Goal: Feedback & Contribution: Submit feedback/report problem

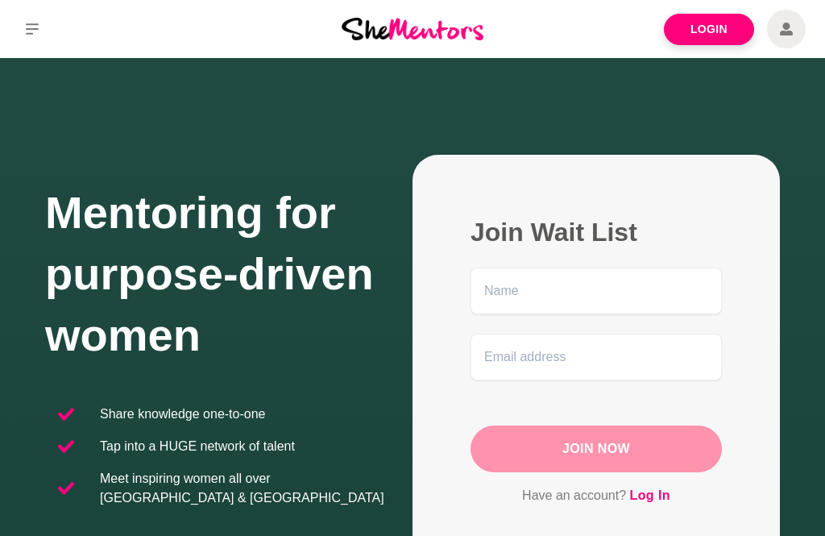
click at [723, 29] on link "Login" at bounding box center [709, 29] width 90 height 31
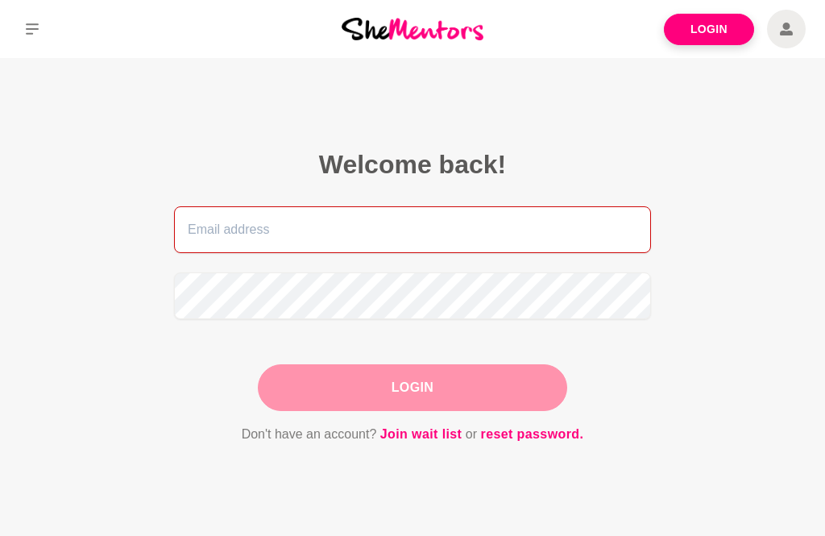
click at [437, 240] on input "email" at bounding box center [412, 229] width 477 height 47
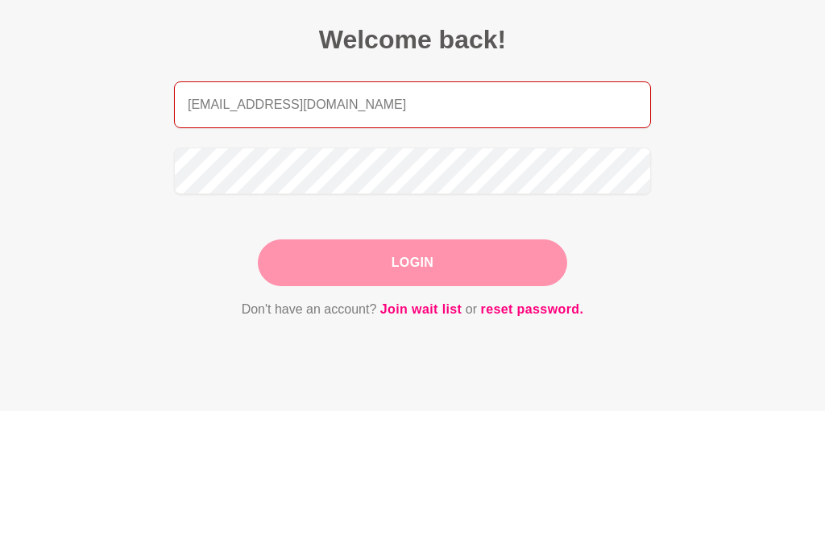
type input "[EMAIL_ADDRESS][DOMAIN_NAME]"
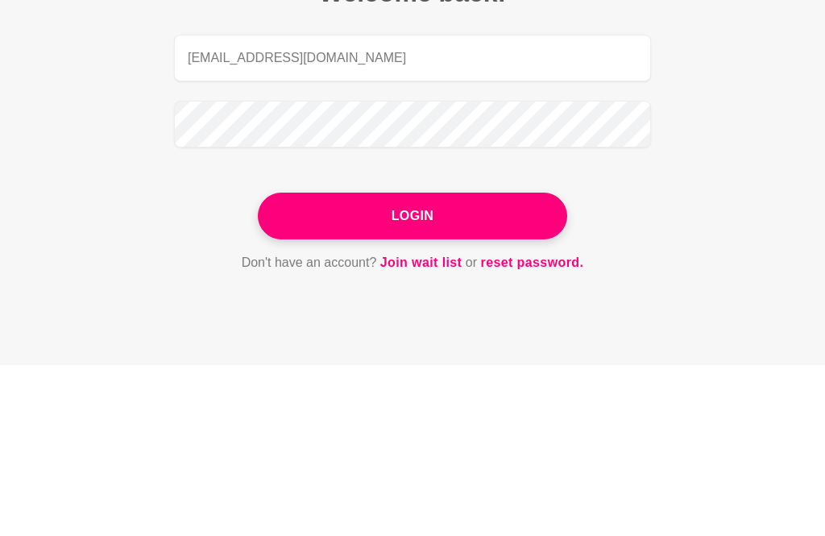
click at [418, 364] on button "Login" at bounding box center [412, 387] width 309 height 47
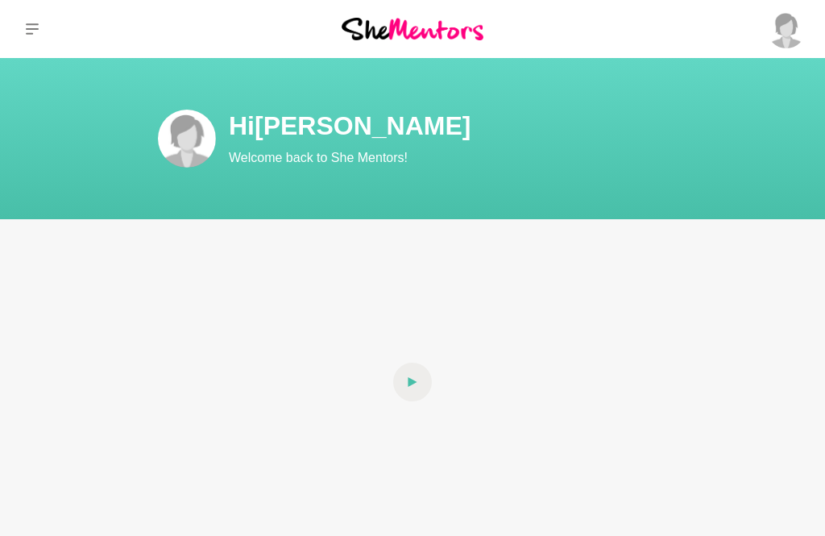
click at [0, 0] on link "Profile" at bounding box center [0, 0] width 0 height 0
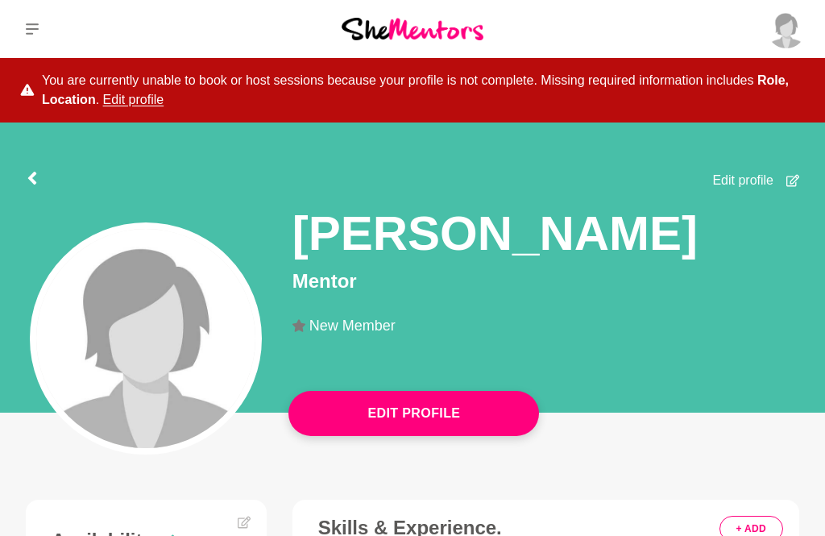
click at [421, 406] on button "Edit Profile" at bounding box center [413, 413] width 251 height 45
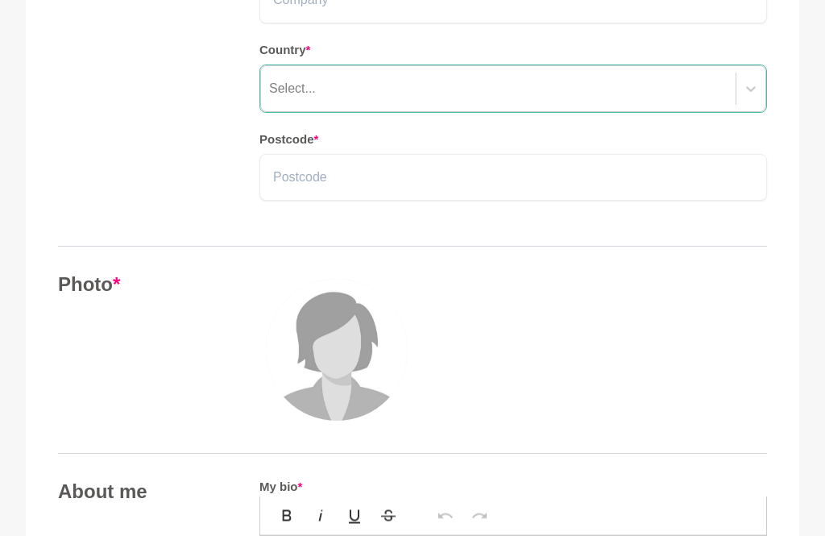
scroll to position [420, 0]
click at [338, 359] on img at bounding box center [337, 350] width 142 height 142
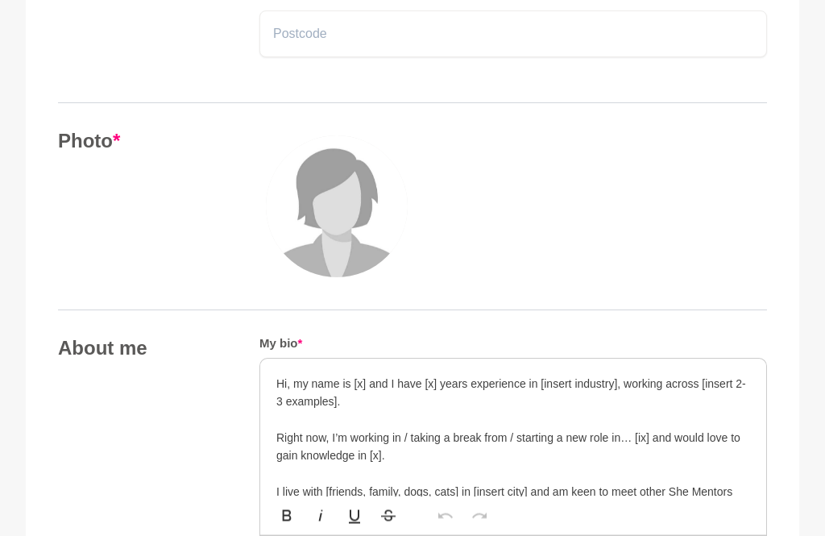
scroll to position [563, 0]
click at [342, 213] on img at bounding box center [337, 206] width 142 height 142
click at [352, 223] on img at bounding box center [337, 206] width 142 height 142
click at [351, 222] on img at bounding box center [337, 206] width 142 height 142
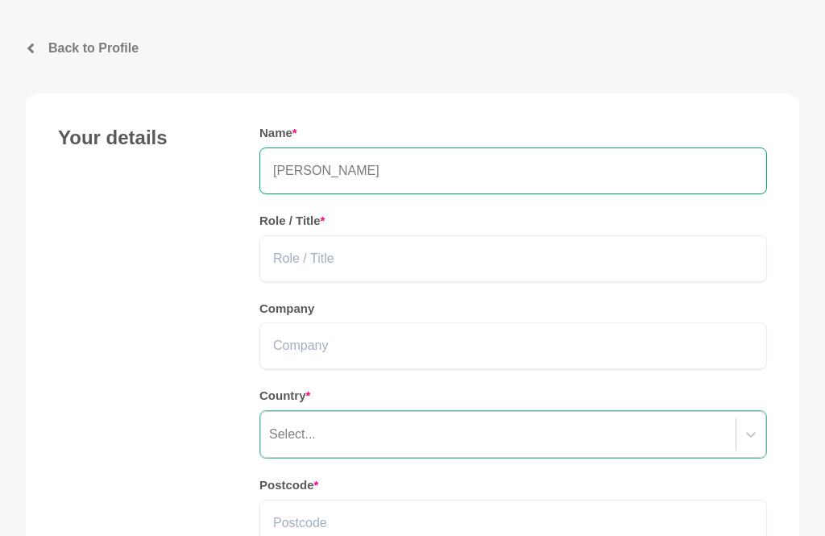
scroll to position [0, 0]
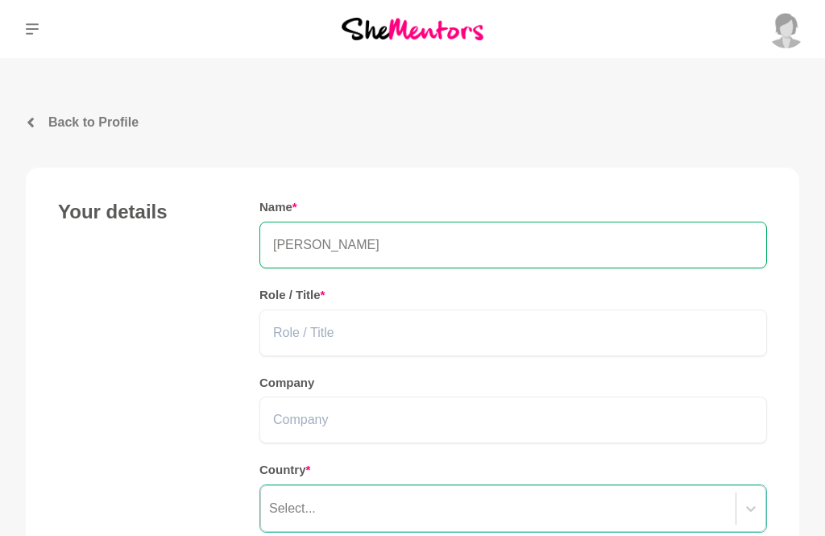
click at [0, 0] on p "Saved Items (4)" at bounding box center [0, 0] width 0 height 0
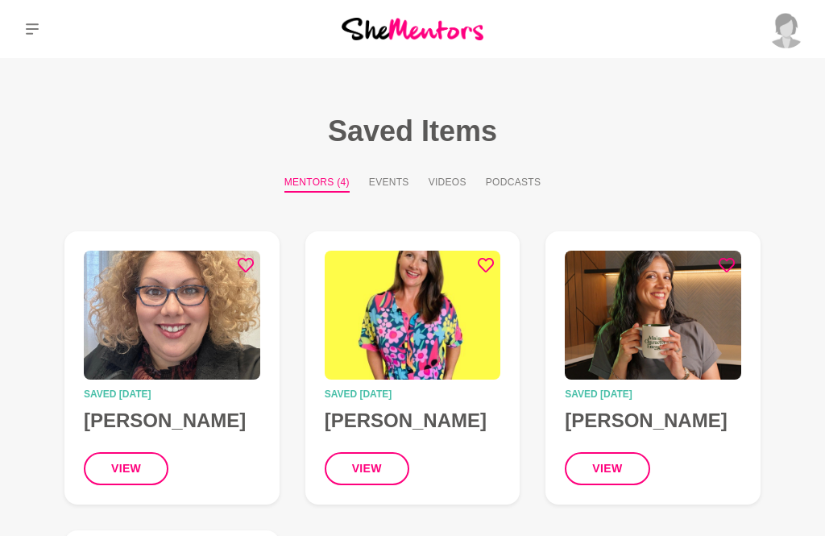
click at [800, 28] on img at bounding box center [786, 29] width 39 height 39
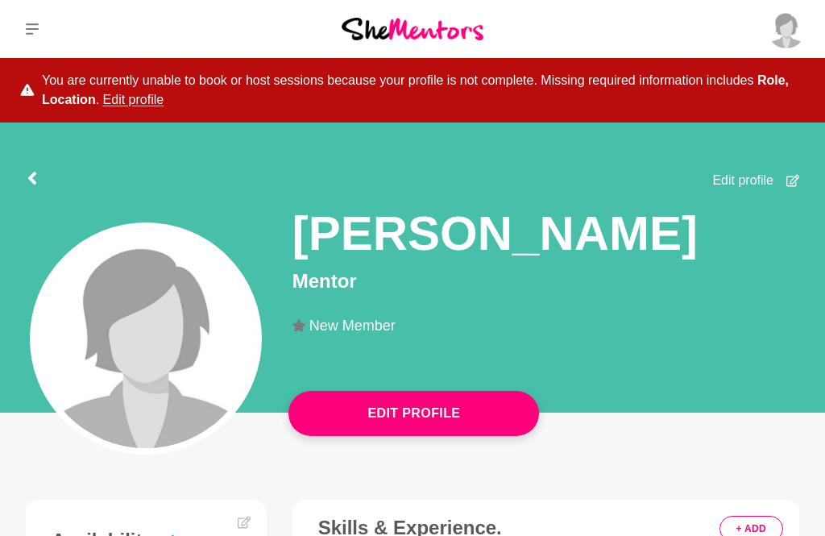
click at [0, 0] on p "Messages" at bounding box center [0, 0] width 0 height 0
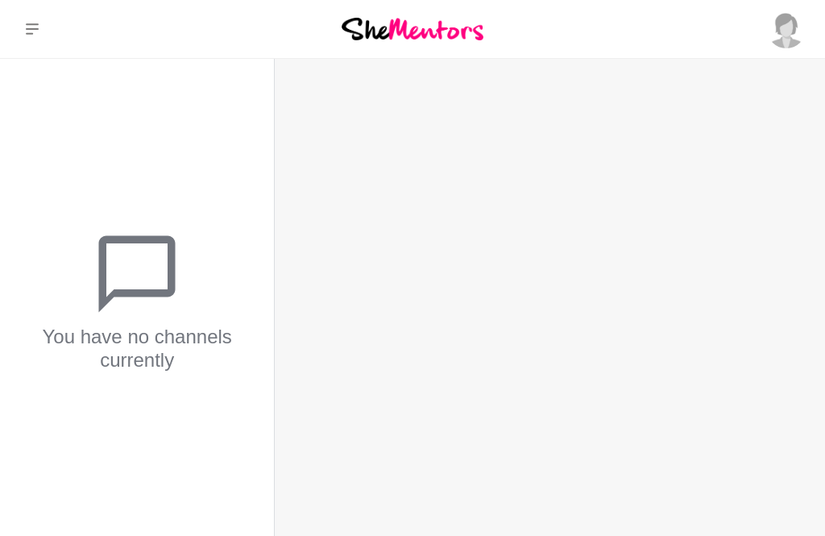
click at [546, 355] on div "You have no channels currently You have no channels currently" at bounding box center [412, 298] width 825 height 478
click at [23, 28] on button at bounding box center [32, 29] width 64 height 58
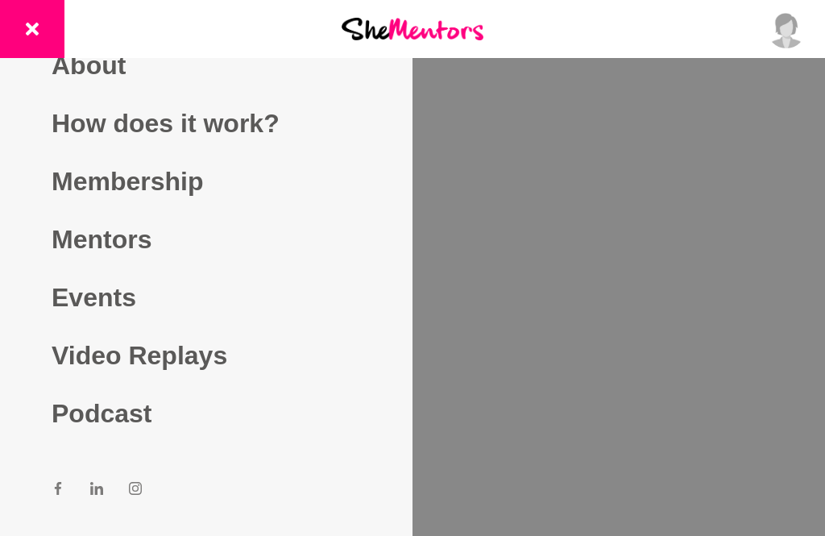
click at [35, 28] on icon at bounding box center [32, 29] width 13 height 13
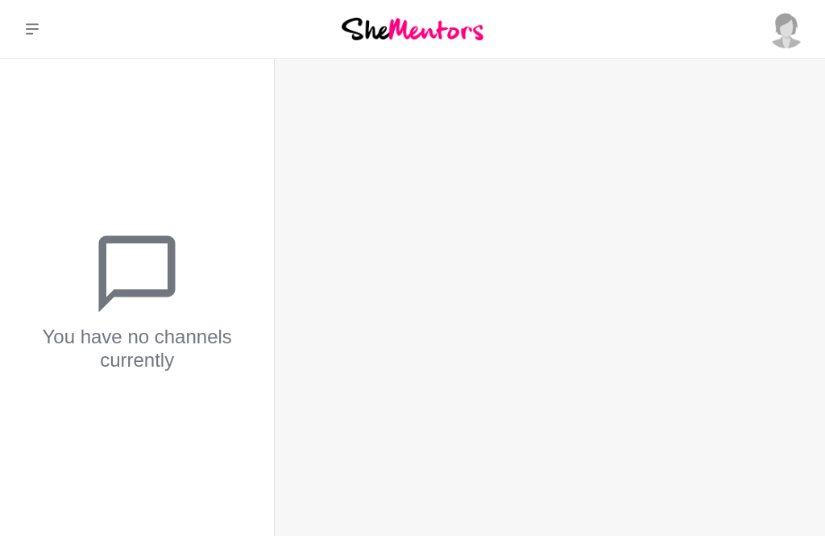
click at [632, 255] on div "You have no channels currently You have no channels currently" at bounding box center [412, 298] width 825 height 478
click at [644, 233] on div "You have no channels currently You have no channels currently" at bounding box center [412, 298] width 825 height 478
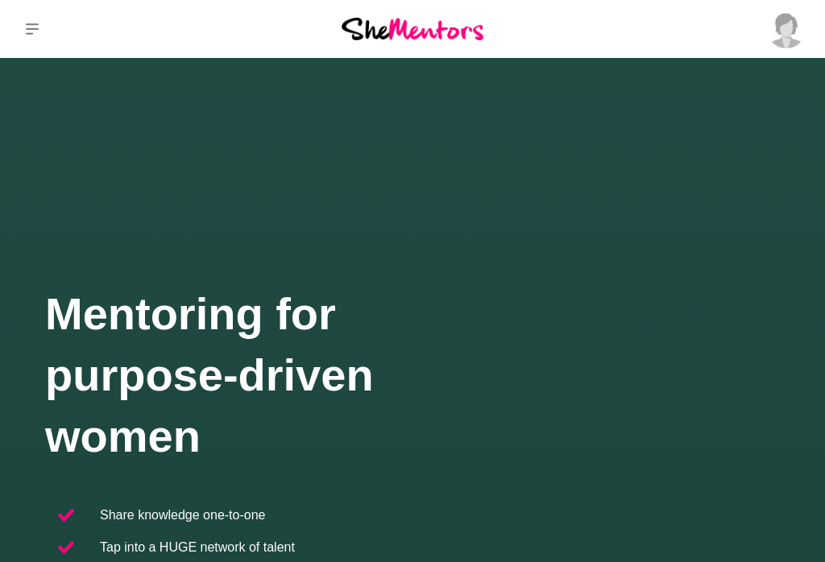
click at [536, 396] on div "Mentoring for purpose-driven women Share knowledge one-to-one Tap into a HUGE n…" at bounding box center [412, 463] width 735 height 358
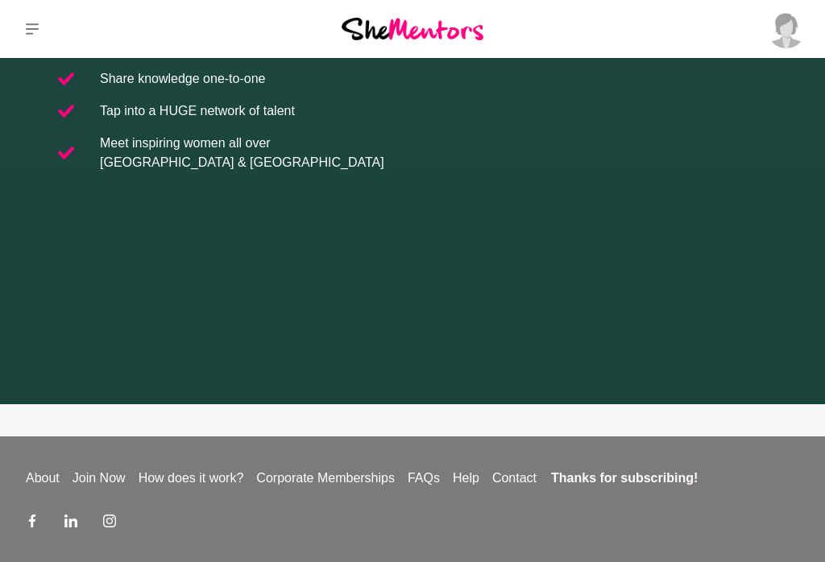
scroll to position [479, 0]
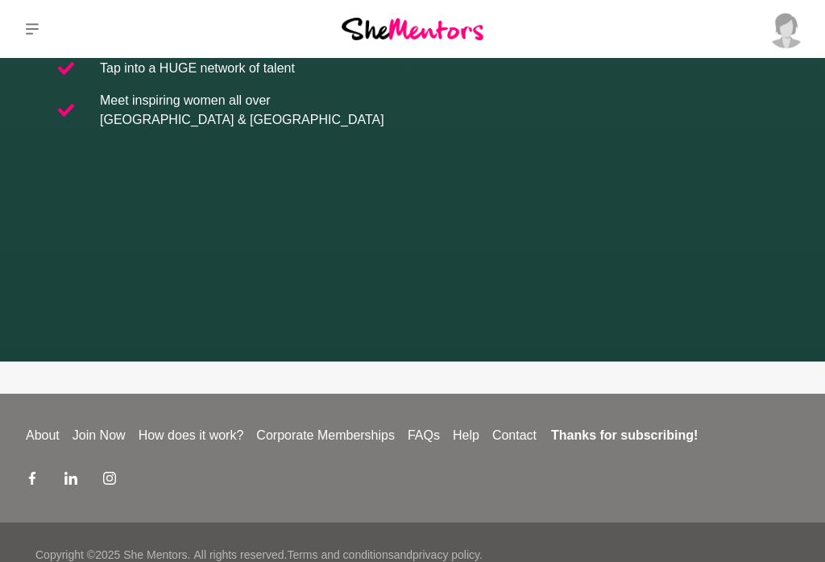
click at [478, 426] on link "Help" at bounding box center [465, 435] width 39 height 19
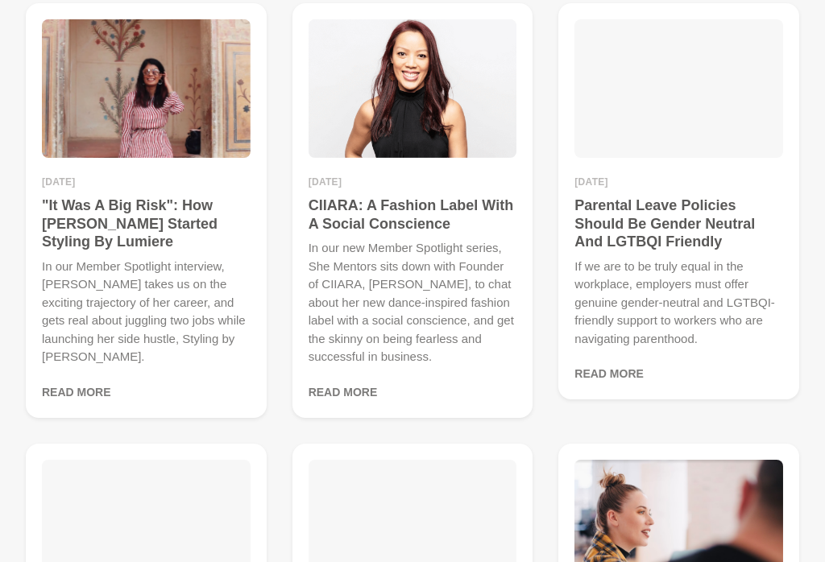
scroll to position [3741, 0]
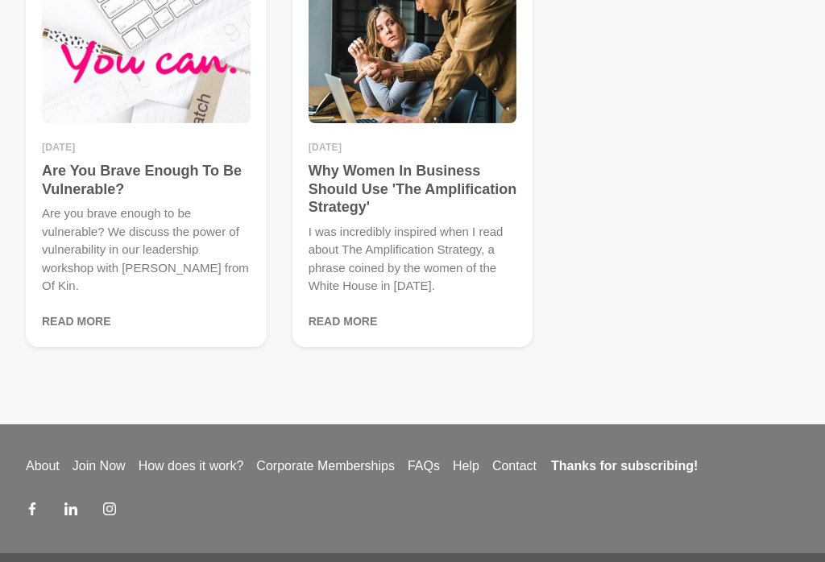
click at [470, 457] on link "Help" at bounding box center [465, 466] width 39 height 19
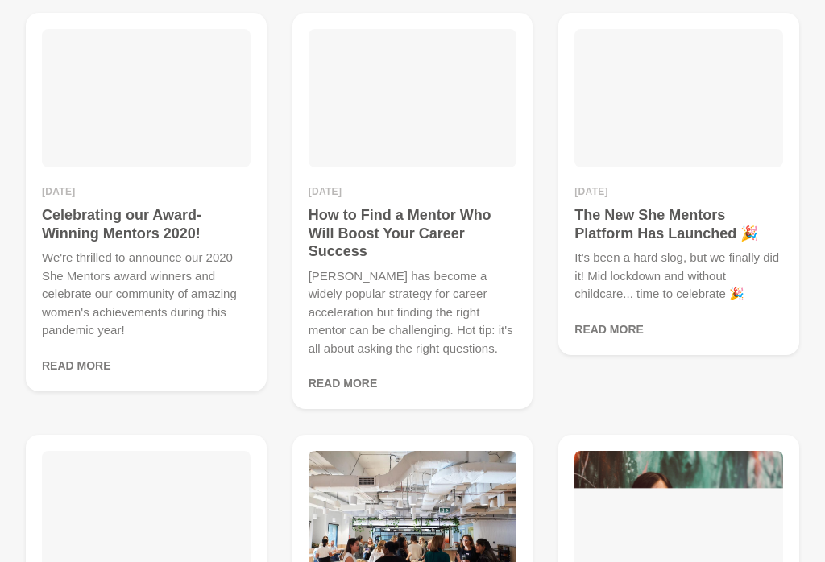
scroll to position [0, 0]
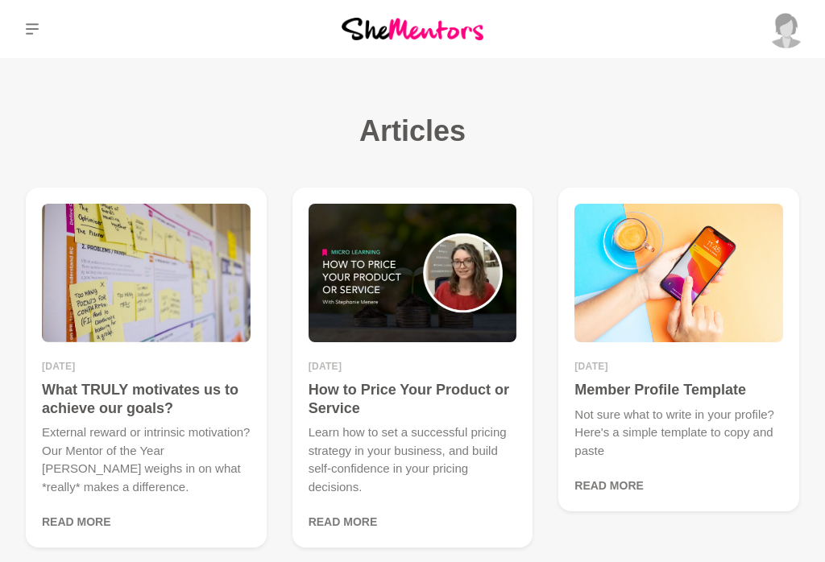
click at [0, 0] on p "Dashboard" at bounding box center [0, 0] width 0 height 0
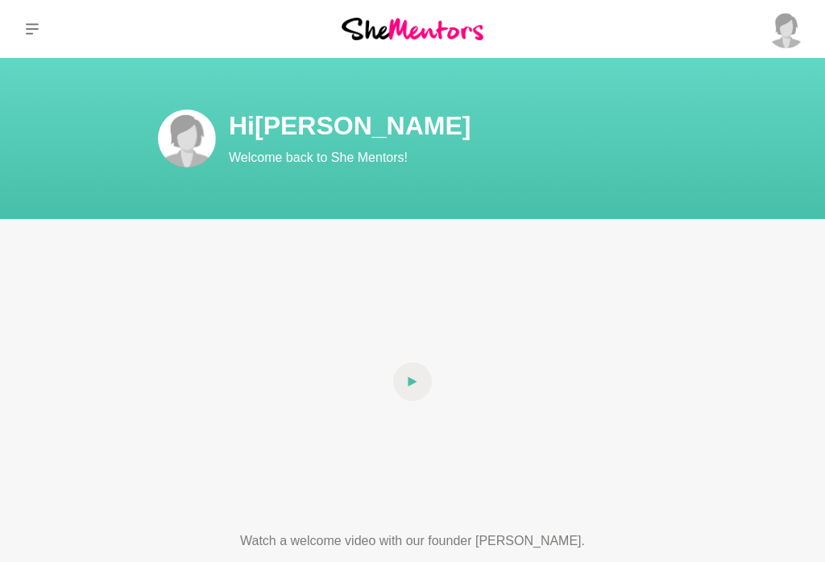
click at [569, 313] on div at bounding box center [412, 381] width 464 height 261
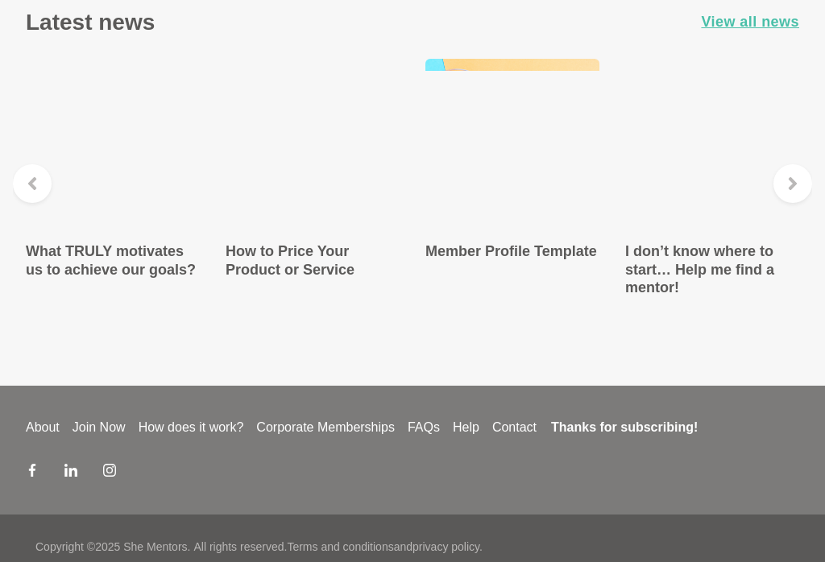
scroll to position [2965, 0]
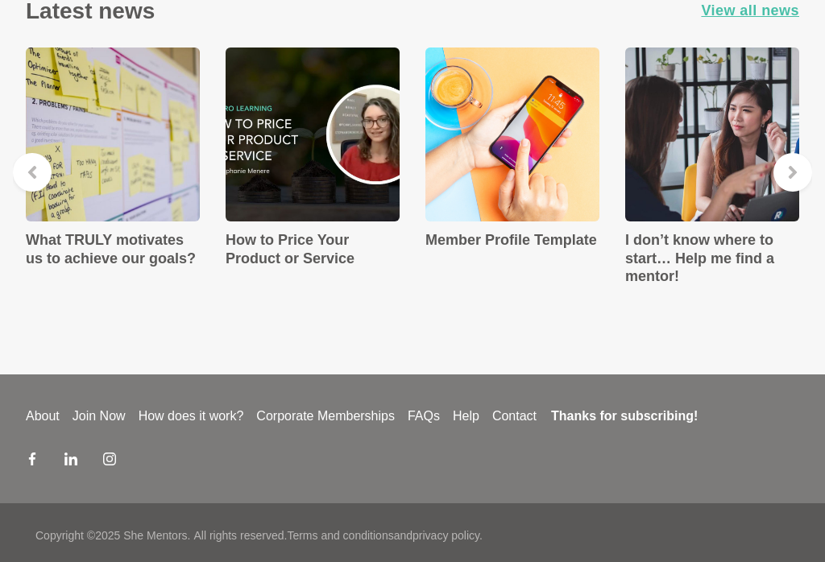
click at [428, 423] on link "FAQs" at bounding box center [423, 416] width 45 height 19
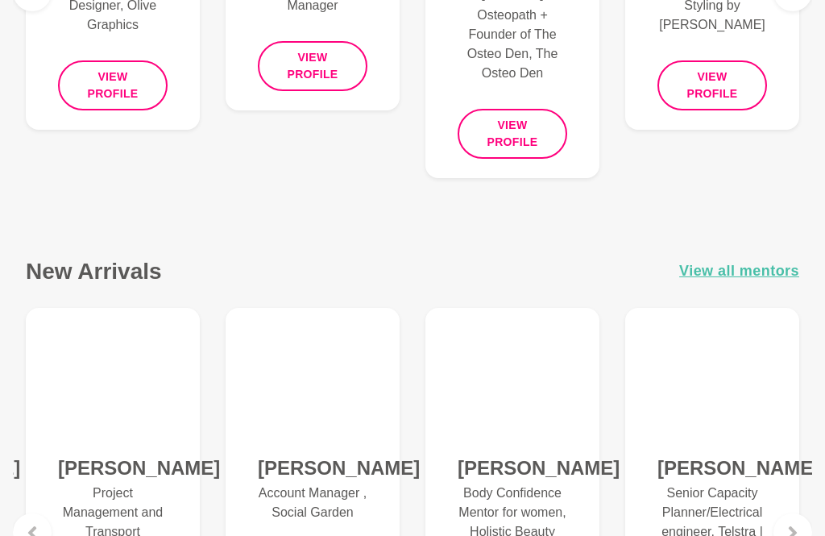
scroll to position [0, 0]
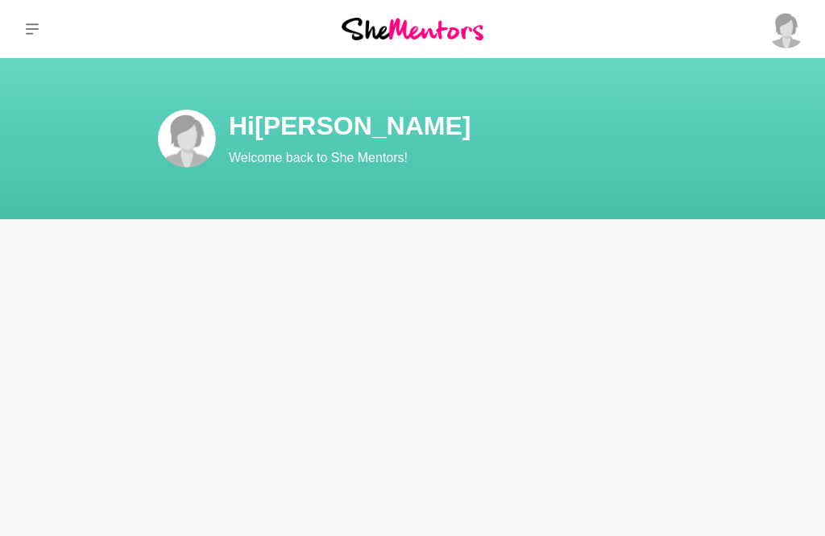
click at [371, 151] on p "Welcome back to She Mentors!" at bounding box center [504, 157] width 551 height 19
click at [458, 408] on div at bounding box center [412, 381] width 464 height 261
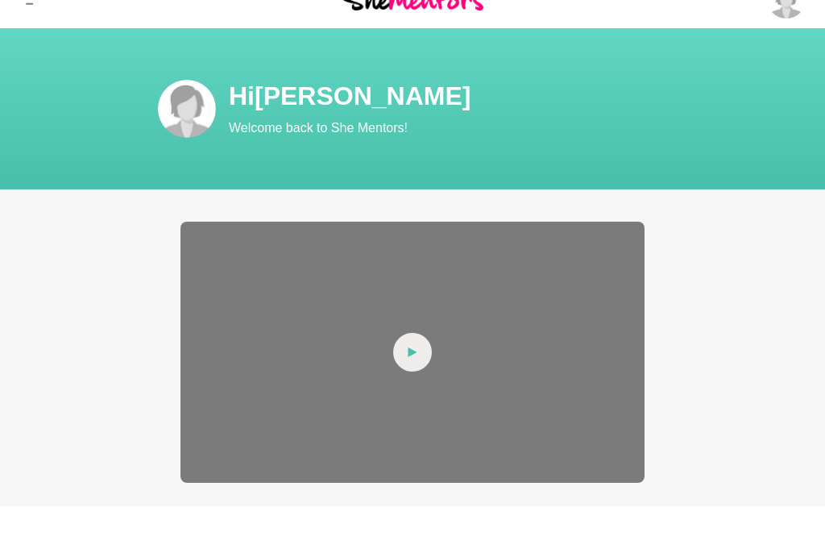
scroll to position [34, 0]
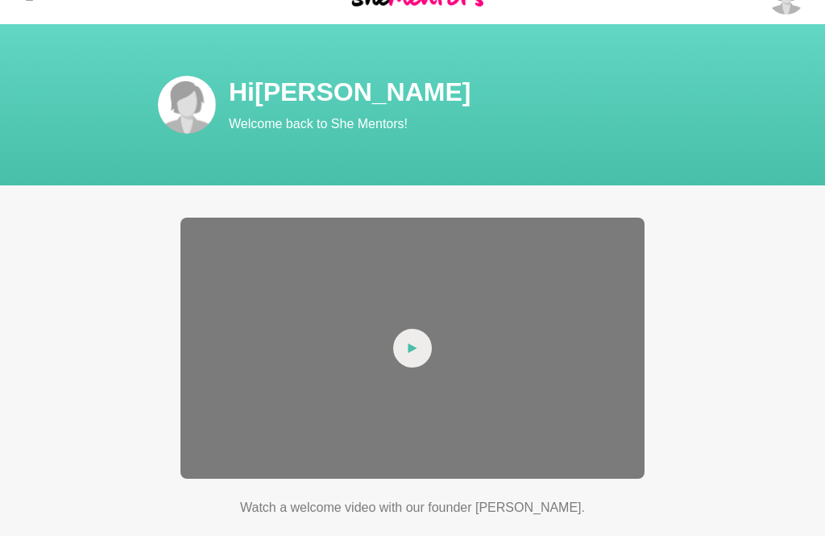
click at [414, 350] on icon at bounding box center [413, 348] width 10 height 39
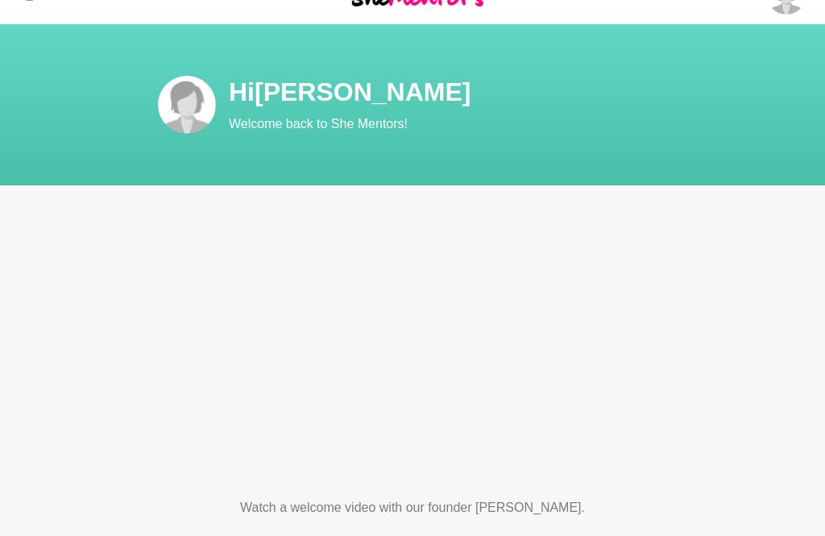
click at [381, 413] on div at bounding box center [412, 347] width 464 height 261
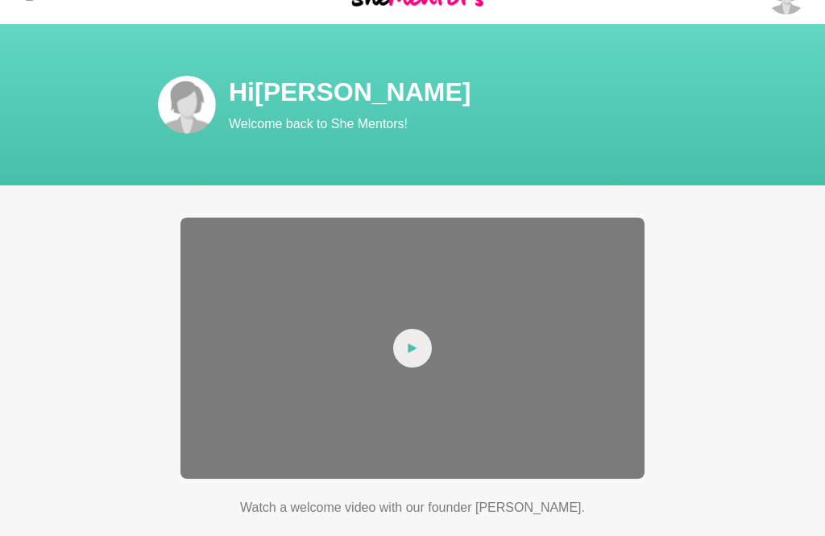
click at [412, 356] on icon at bounding box center [413, 348] width 10 height 39
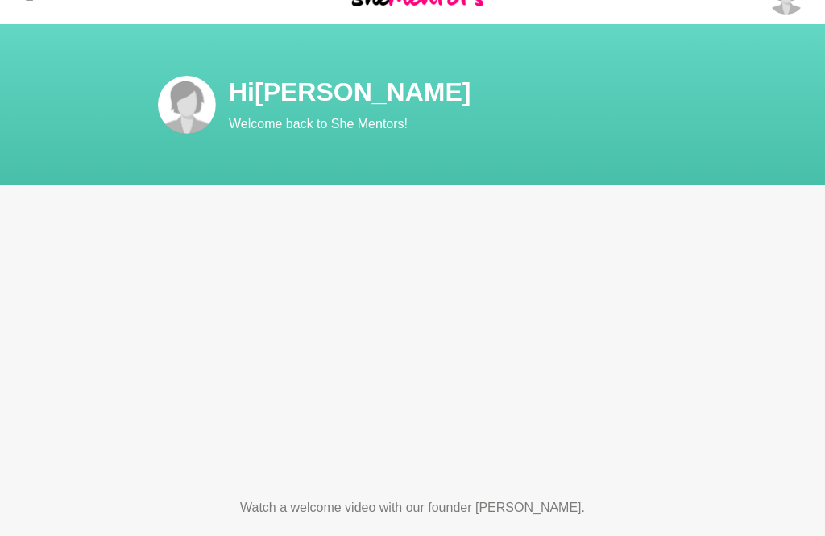
click at [567, 355] on div at bounding box center [412, 347] width 464 height 261
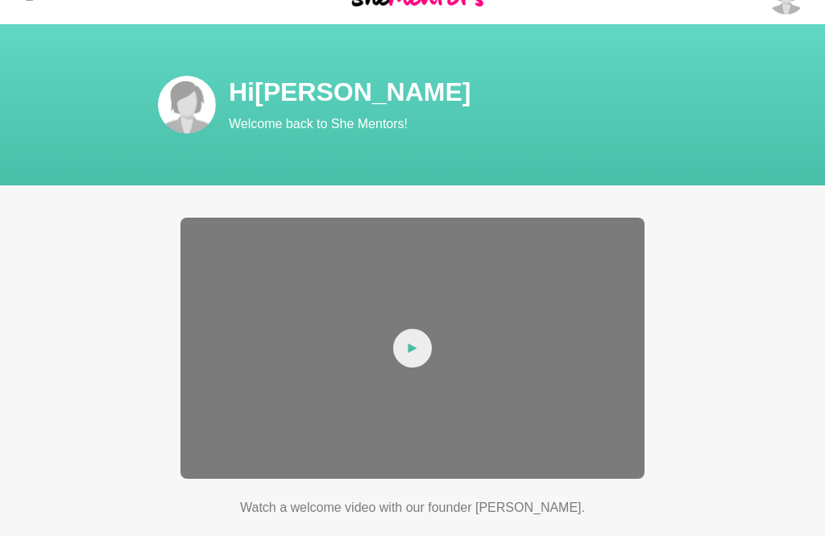
click at [566, 354] on div at bounding box center [412, 347] width 464 height 261
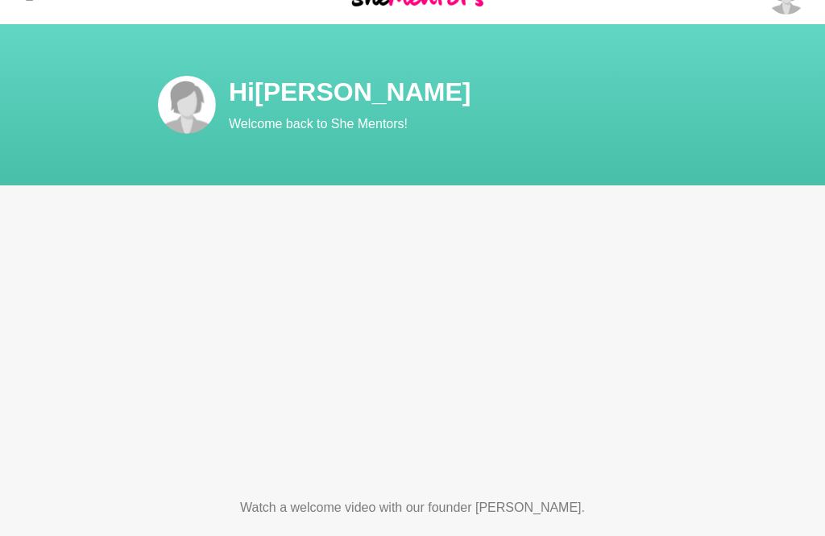
scroll to position [0, 0]
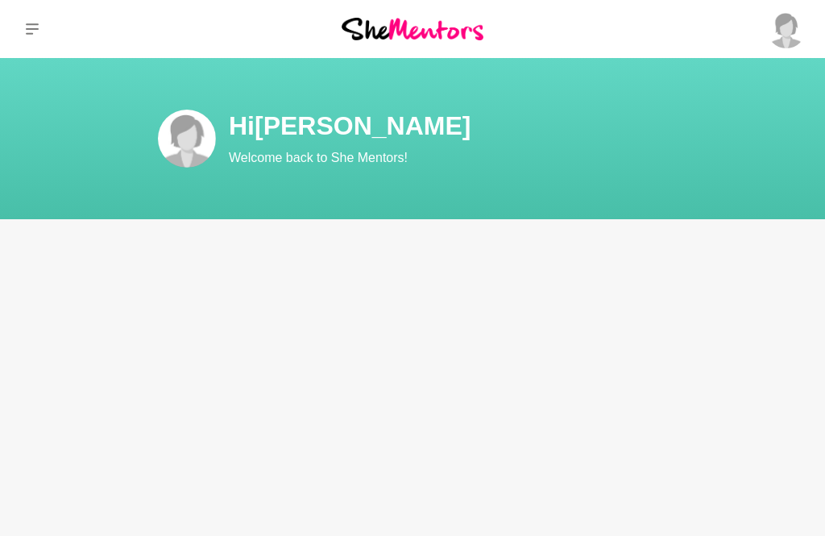
click at [0, 0] on p "Saved Items (4)" at bounding box center [0, 0] width 0 height 0
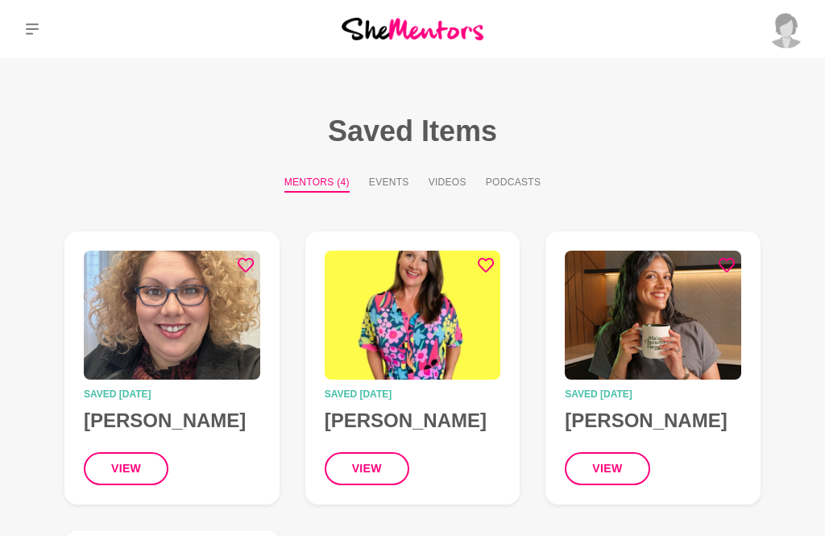
click at [0, 0] on p "Saved Items (4)" at bounding box center [0, 0] width 0 height 0
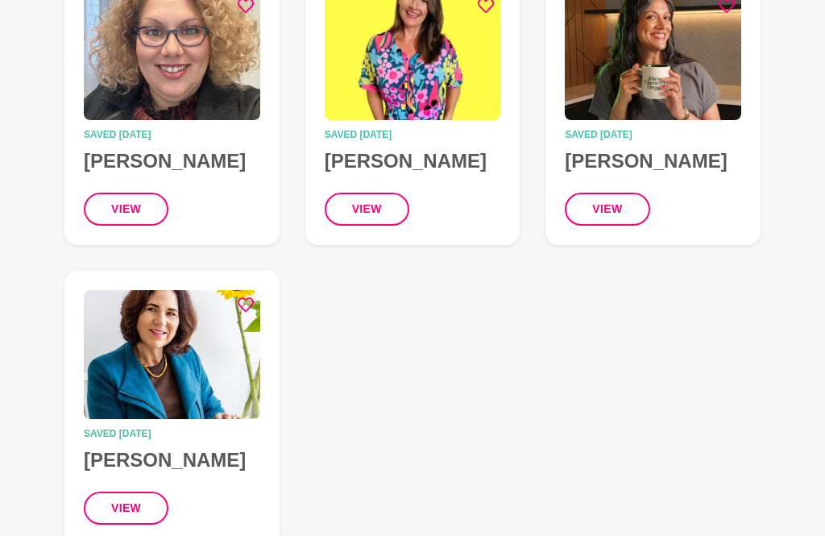
scroll to position [259, 0]
click at [158, 355] on img at bounding box center [172, 354] width 176 height 129
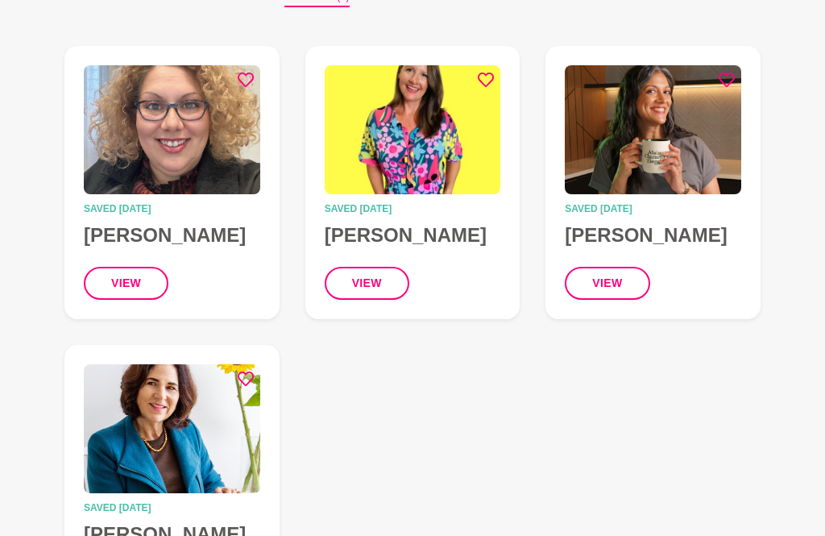
scroll to position [186, 0]
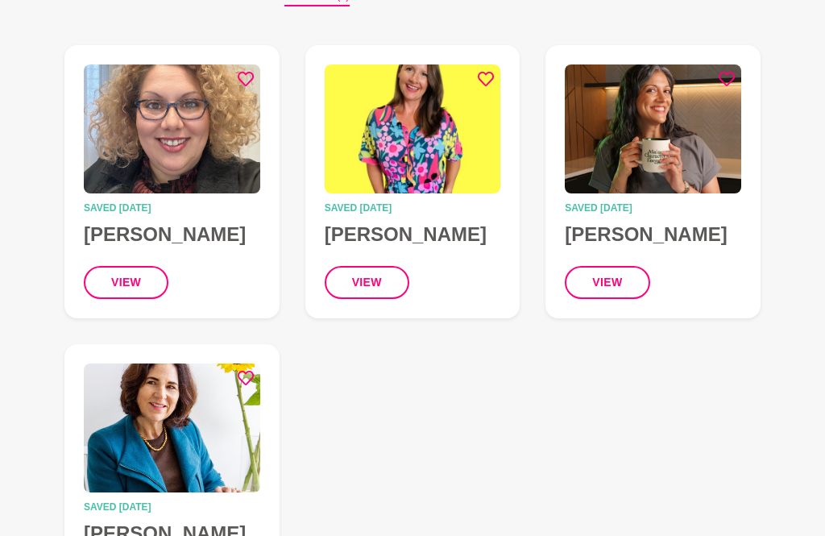
click at [657, 147] on img at bounding box center [653, 128] width 176 height 129
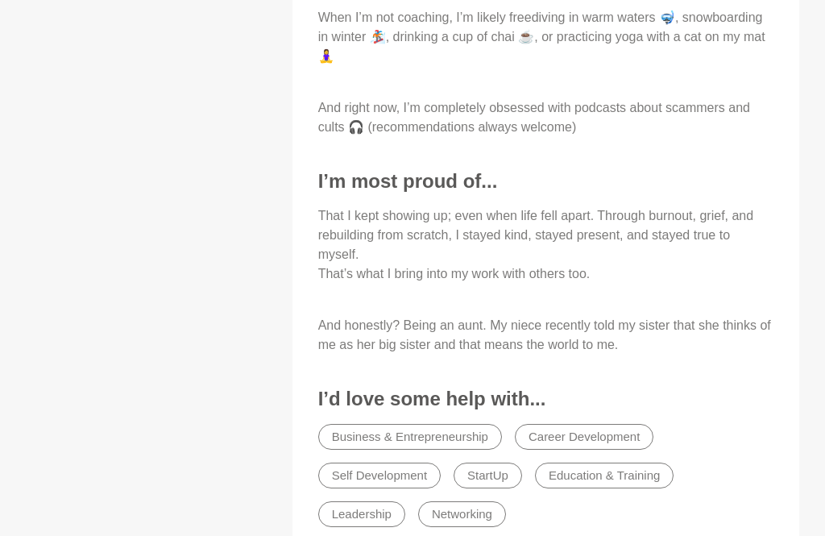
scroll to position [1500, 0]
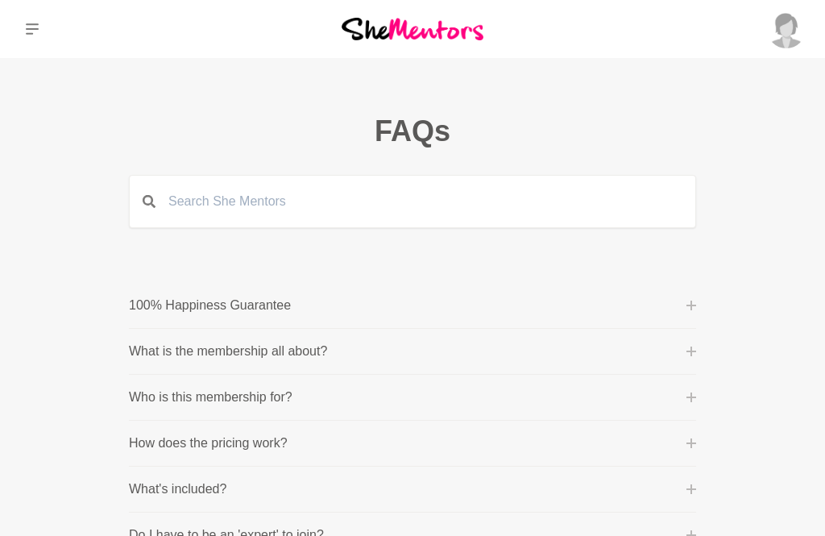
click at [0, 0] on p "Dashboard" at bounding box center [0, 0] width 0 height 0
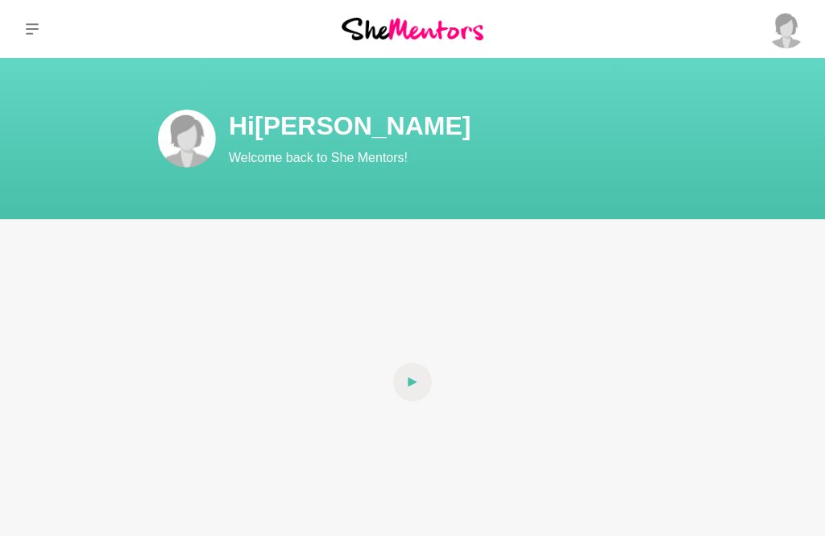
click at [551, 209] on section "Hi [PERSON_NAME] Welcome back to She Mentors!" at bounding box center [412, 138] width 825 height 161
click at [0, 0] on p "Profile" at bounding box center [0, 0] width 0 height 0
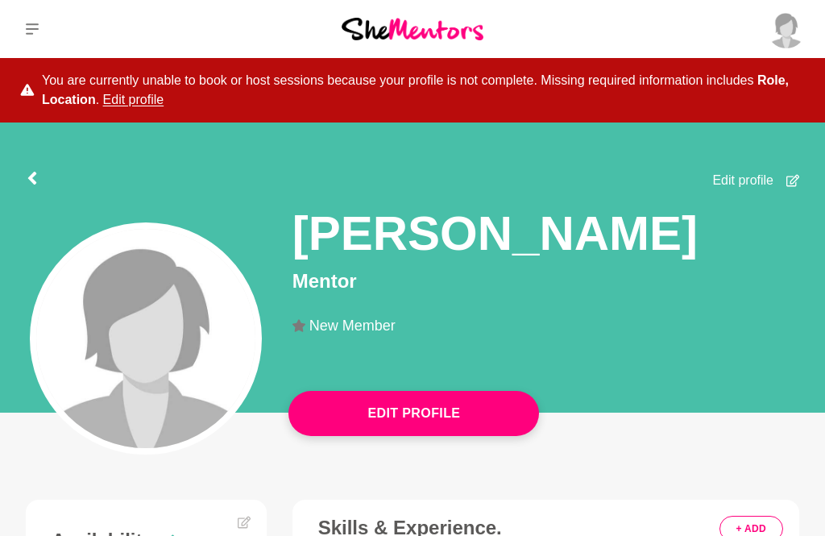
click at [549, 235] on div "[PERSON_NAME]" at bounding box center [545, 228] width 507 height 77
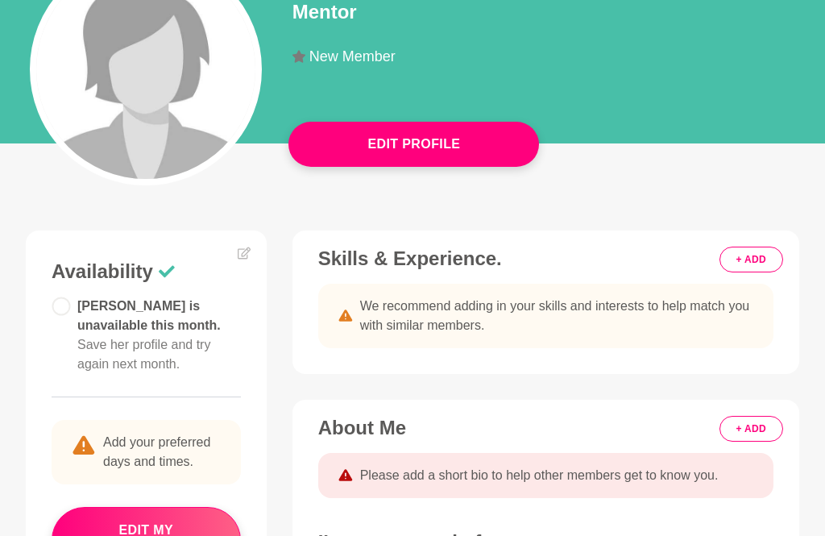
scroll to position [270, 0]
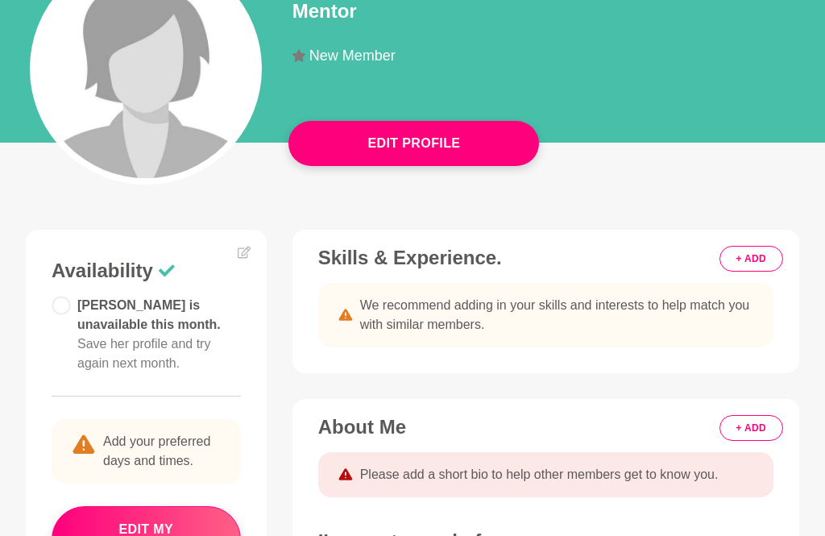
click at [407, 146] on button "Edit Profile" at bounding box center [413, 143] width 251 height 45
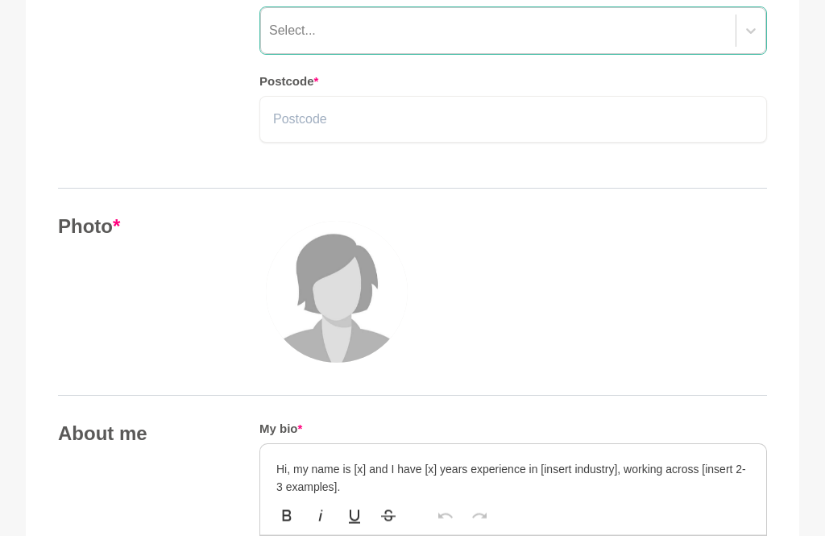
scroll to position [478, 0]
click at [108, 230] on h4 "Photo *" at bounding box center [142, 226] width 169 height 24
click at [346, 296] on img at bounding box center [337, 292] width 142 height 142
click at [343, 304] on img at bounding box center [337, 292] width 142 height 142
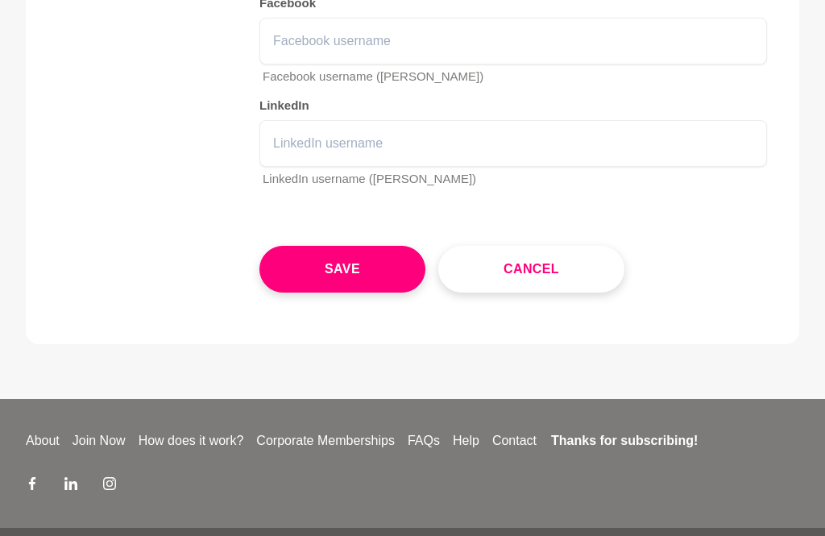
scroll to position [2437, 0]
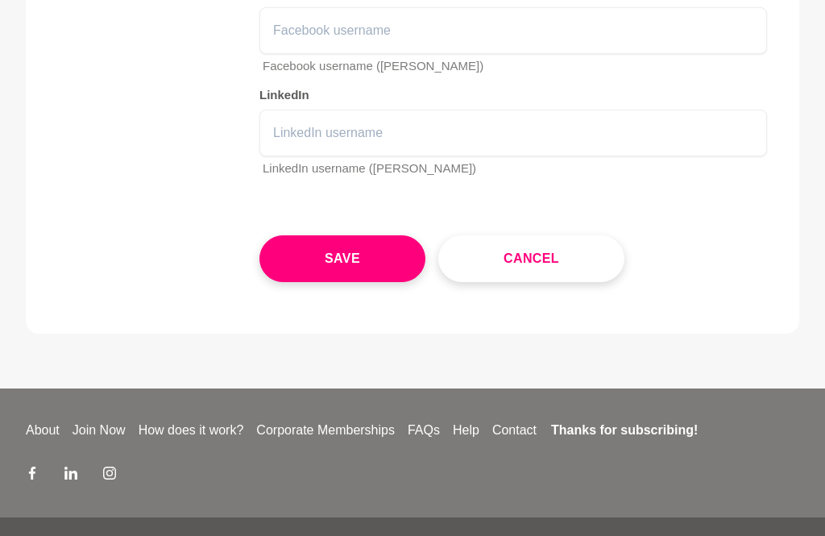
click at [474, 423] on link "Help" at bounding box center [465, 429] width 39 height 19
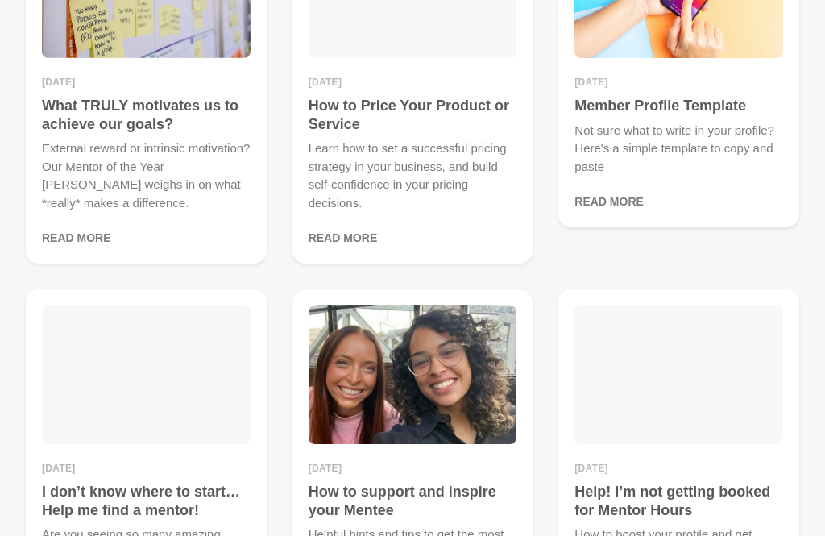
scroll to position [224, 0]
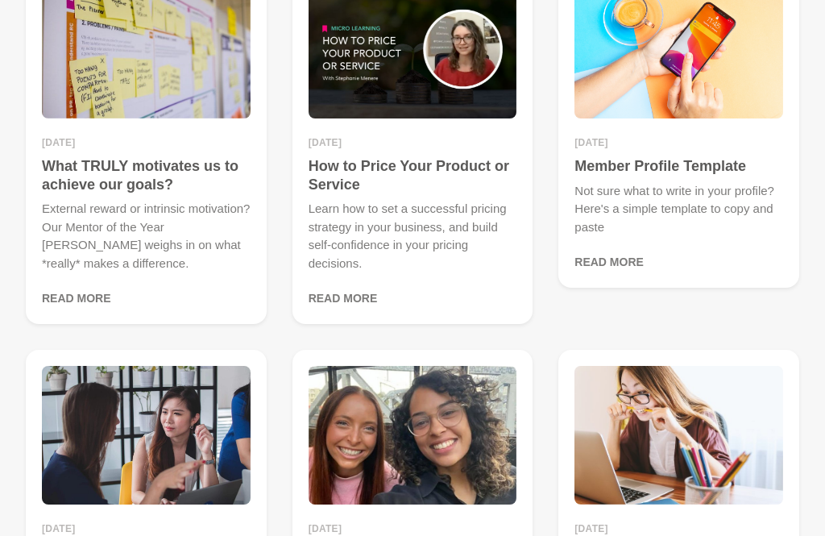
click at [689, 208] on p "Not sure what to write in your profile? Here's a simple template to copy and pa…" at bounding box center [678, 209] width 209 height 55
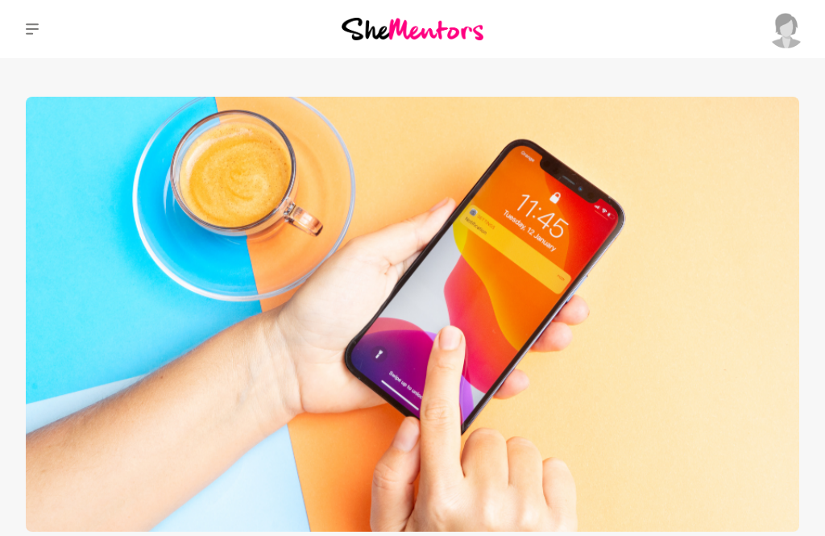
click at [666, 418] on img at bounding box center [412, 314] width 773 height 435
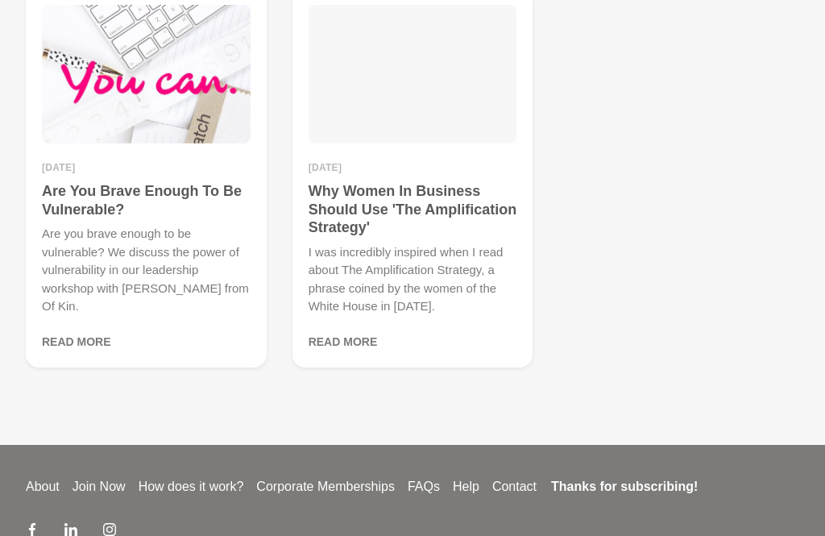
scroll to position [3741, 0]
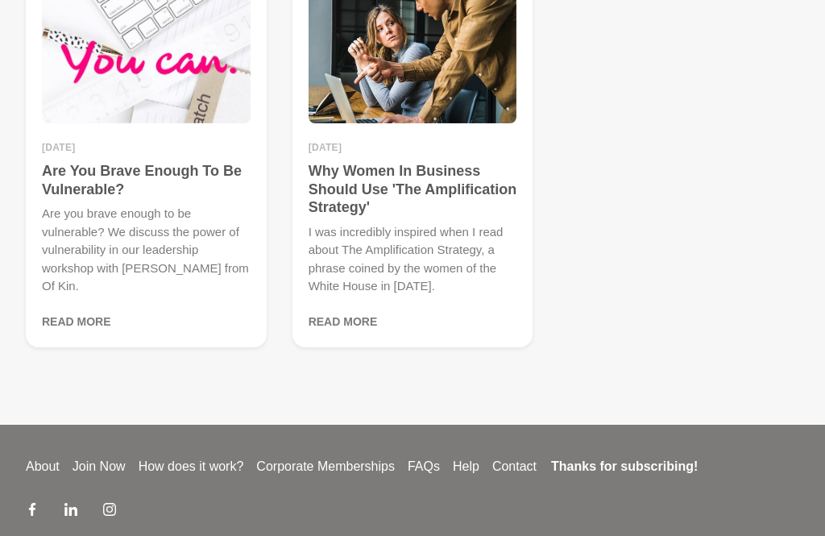
click at [520, 457] on link "Contact" at bounding box center [514, 466] width 57 height 19
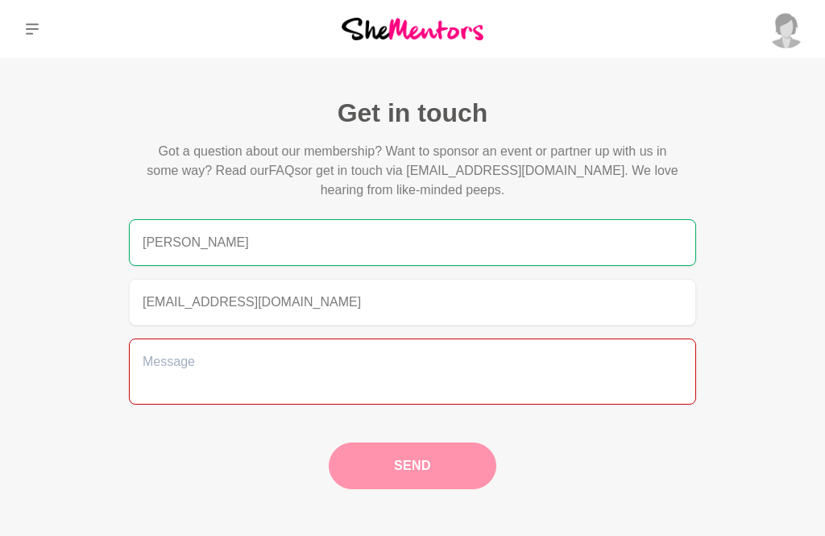
click at [166, 358] on textarea at bounding box center [412, 371] width 567 height 66
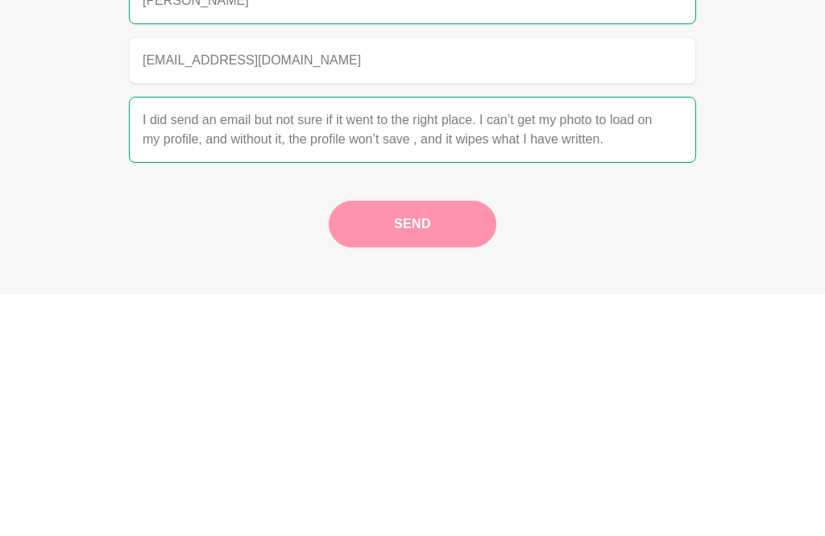
click at [138, 338] on textarea "I did send an email but not sure if it went to the right place. I can’t get my …" at bounding box center [412, 371] width 567 height 66
click at [240, 338] on textarea "Help please! I did send an email but not sure if it went to the right place. I …" at bounding box center [412, 371] width 567 height 66
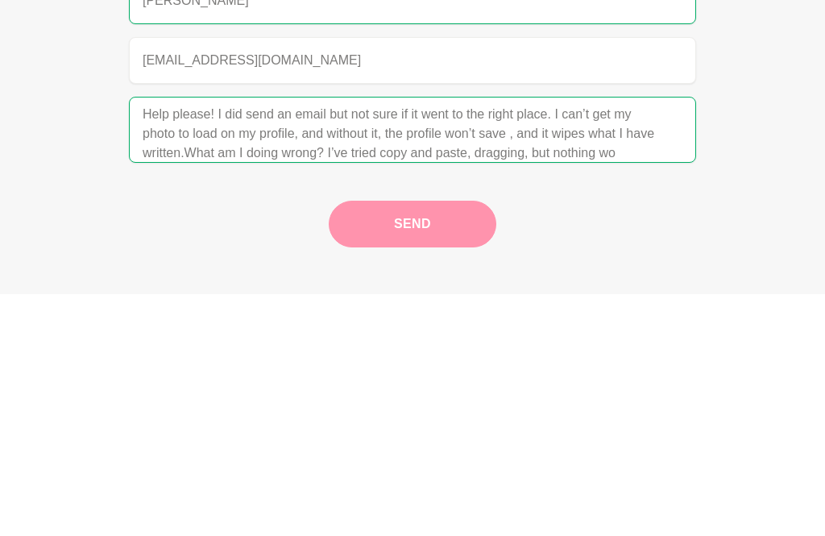
scroll to position [39, 0]
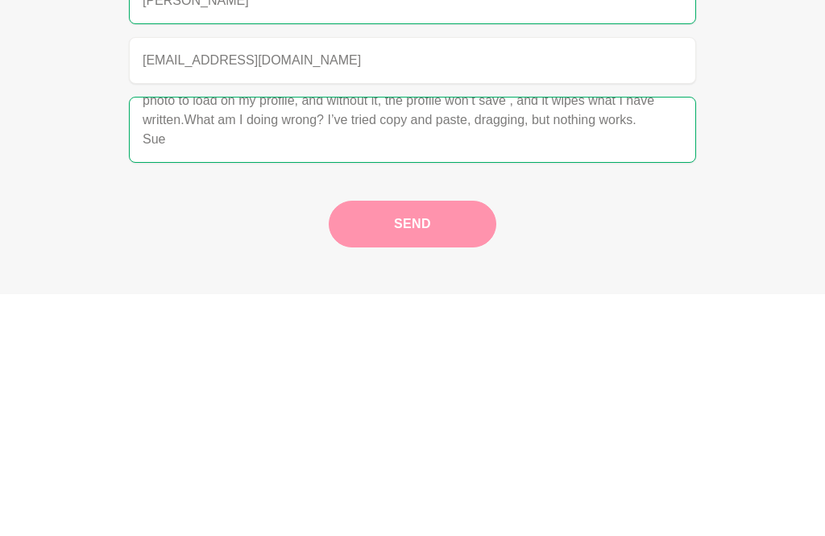
type textarea "Help please! I did send an email but not sure if it went to the right place. I …"
click at [424, 429] on div "Send" at bounding box center [412, 459] width 309 height 60
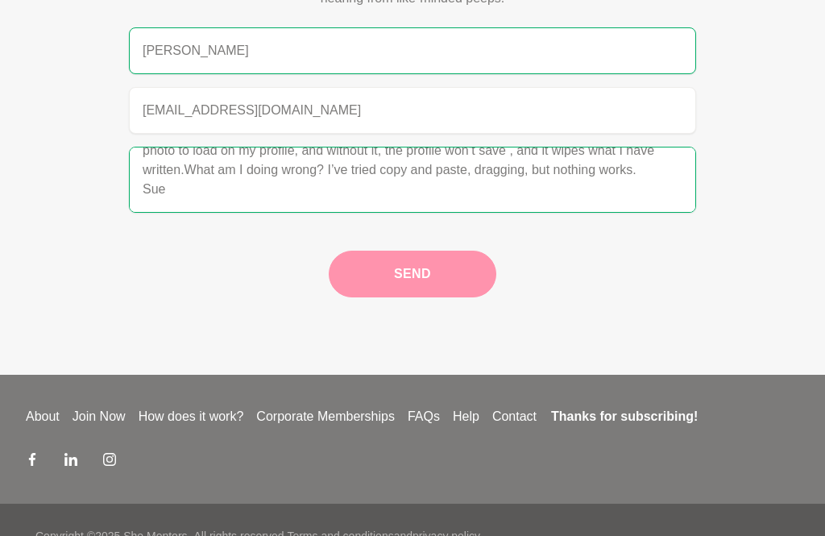
click at [417, 264] on div "Send" at bounding box center [412, 268] width 309 height 60
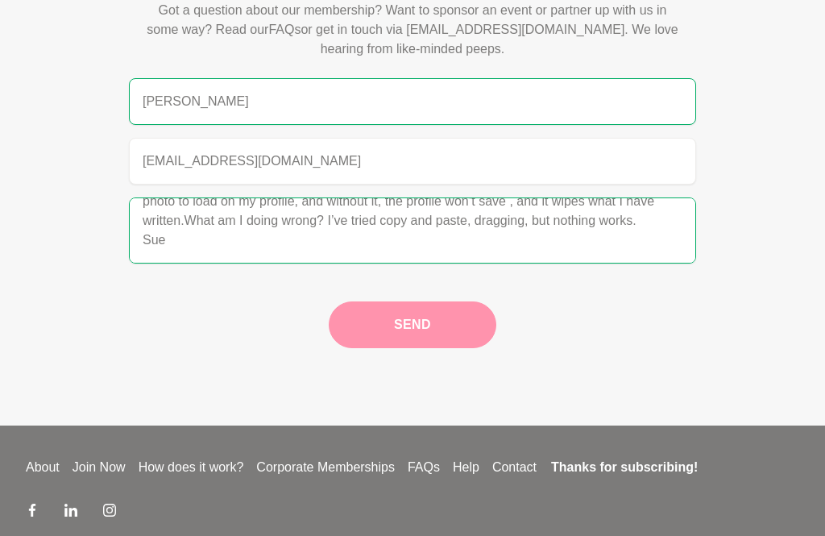
scroll to position [142, 0]
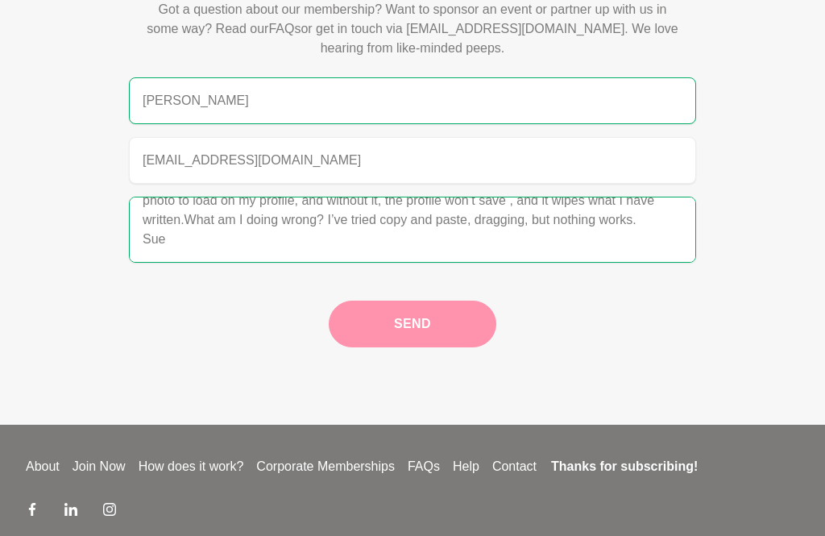
click at [418, 321] on div "Send" at bounding box center [412, 318] width 309 height 60
click at [421, 327] on div "Send" at bounding box center [412, 318] width 309 height 60
click at [419, 325] on div "Send" at bounding box center [412, 318] width 309 height 60
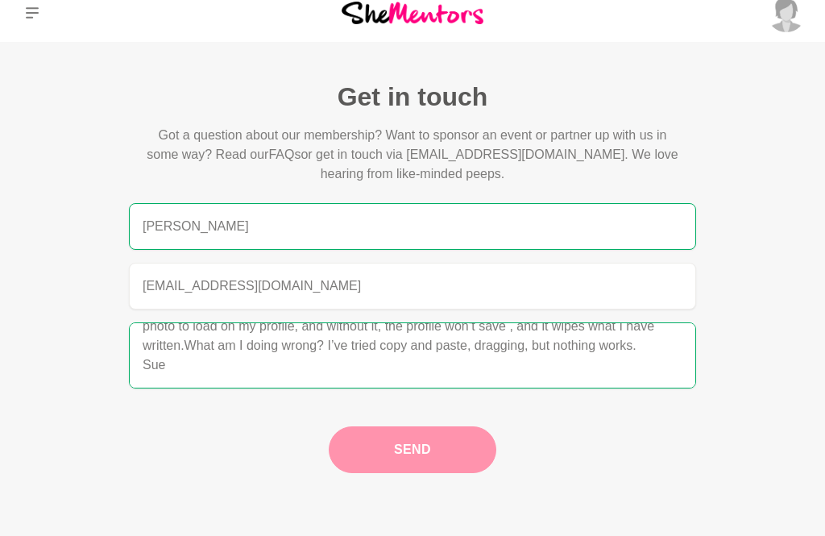
scroll to position [16, 0]
click at [413, 441] on div "Send" at bounding box center [412, 443] width 309 height 60
click at [413, 440] on div "Send" at bounding box center [412, 443] width 309 height 60
click at [404, 445] on div "Send" at bounding box center [412, 443] width 309 height 60
click at [415, 447] on div "Send" at bounding box center [412, 443] width 309 height 60
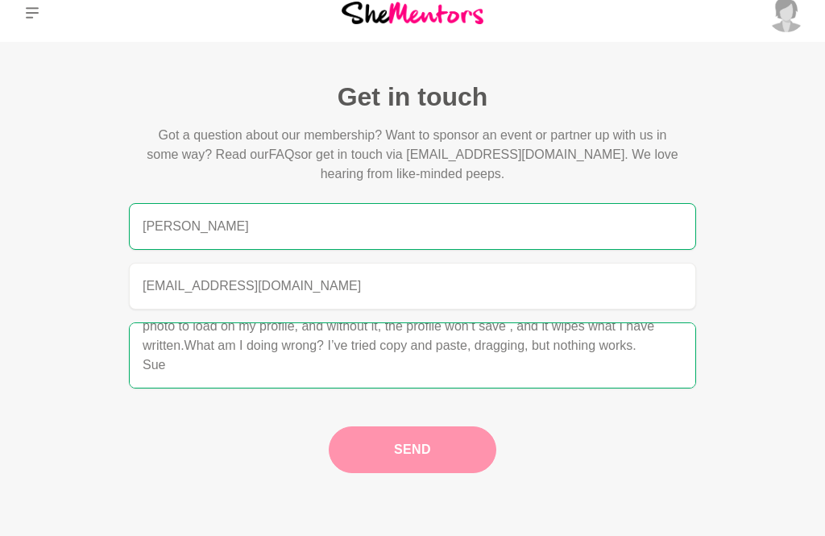
scroll to position [0, 0]
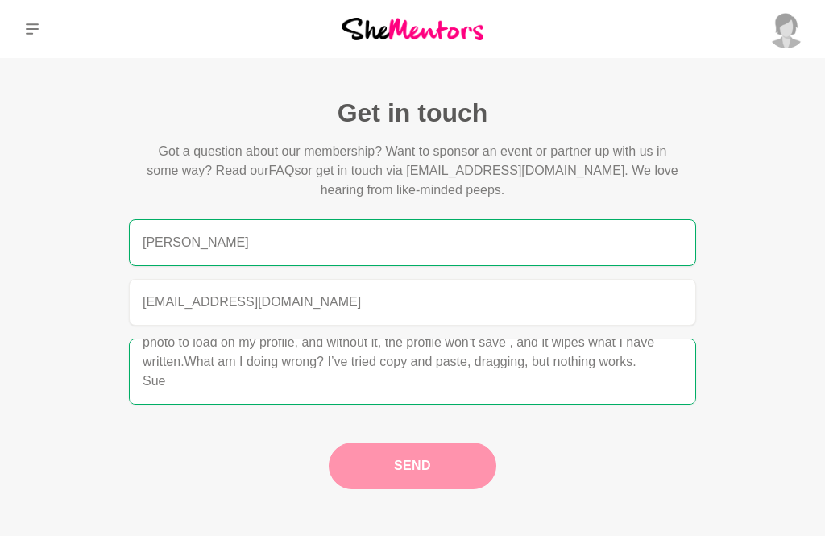
click at [23, 23] on button at bounding box center [32, 29] width 64 height 58
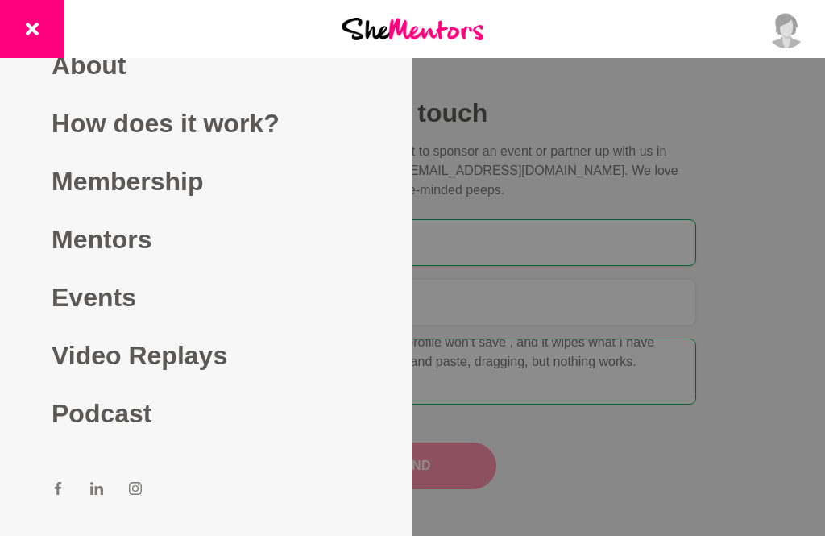
click at [41, 32] on button at bounding box center [32, 29] width 64 height 58
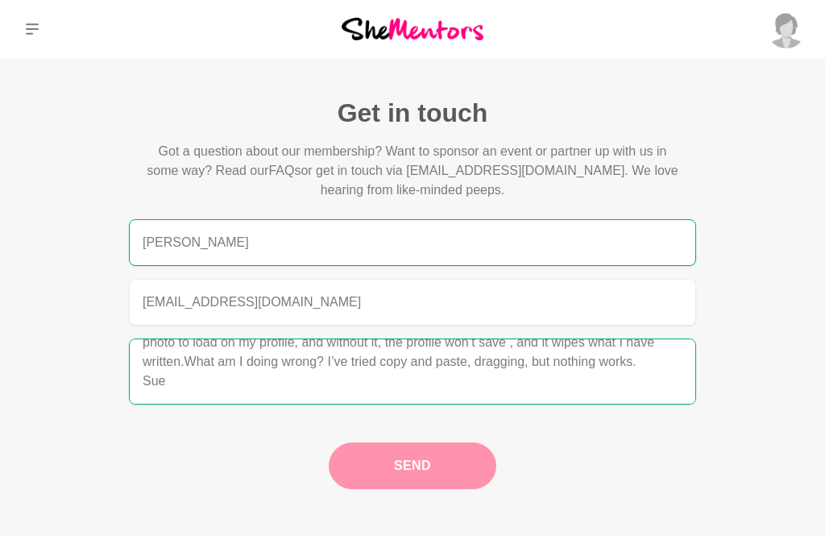
click at [0, 0] on p "Dashboard" at bounding box center [0, 0] width 0 height 0
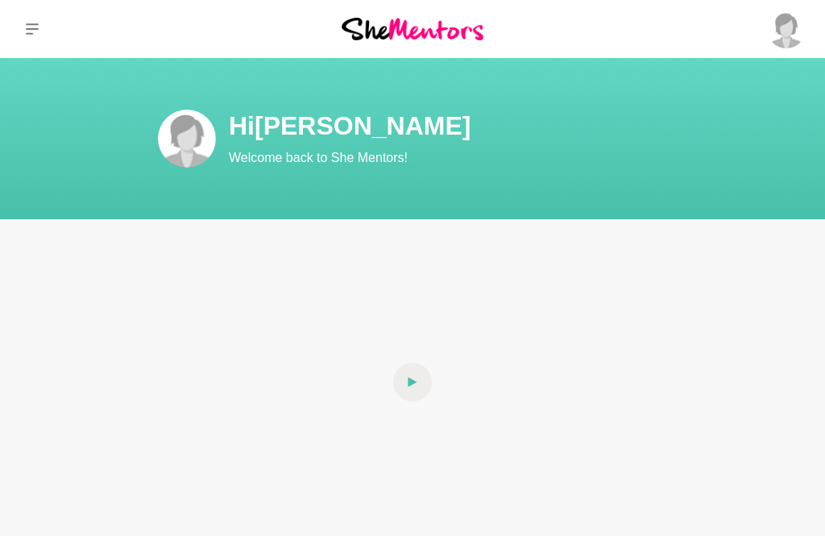
click at [0, 0] on p "Dashboard" at bounding box center [0, 0] width 0 height 0
click at [414, 390] on icon at bounding box center [413, 381] width 10 height 39
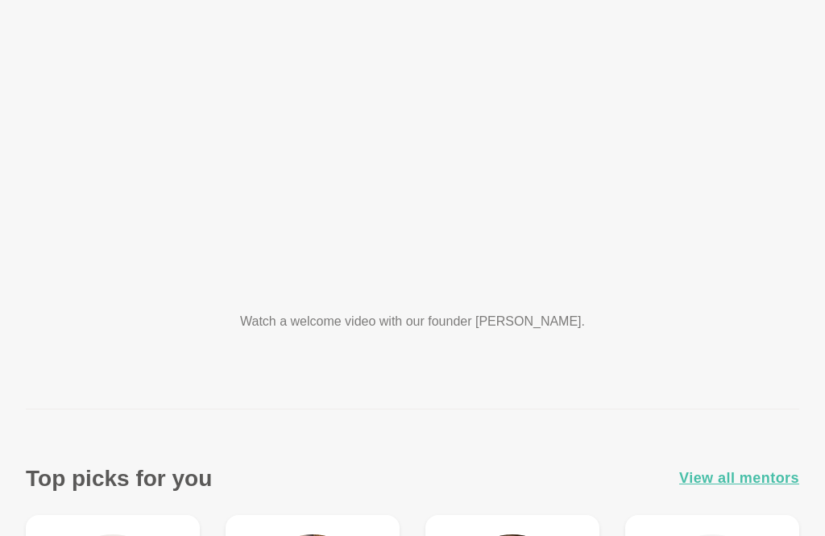
scroll to position [218, 0]
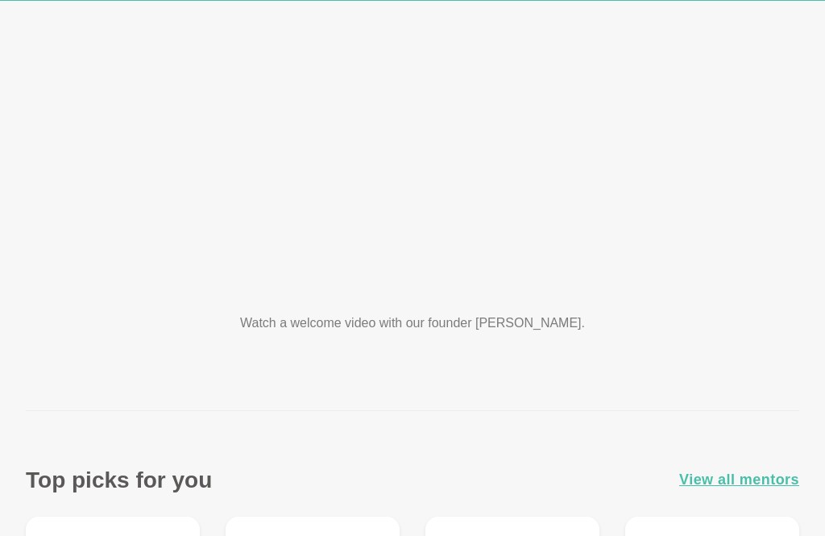
click at [413, 209] on div at bounding box center [412, 163] width 464 height 261
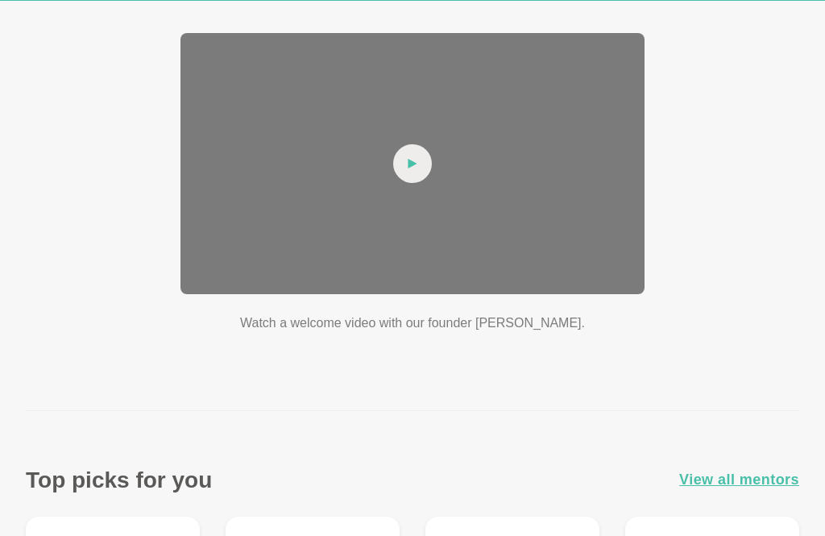
click at [511, 173] on div at bounding box center [412, 163] width 464 height 261
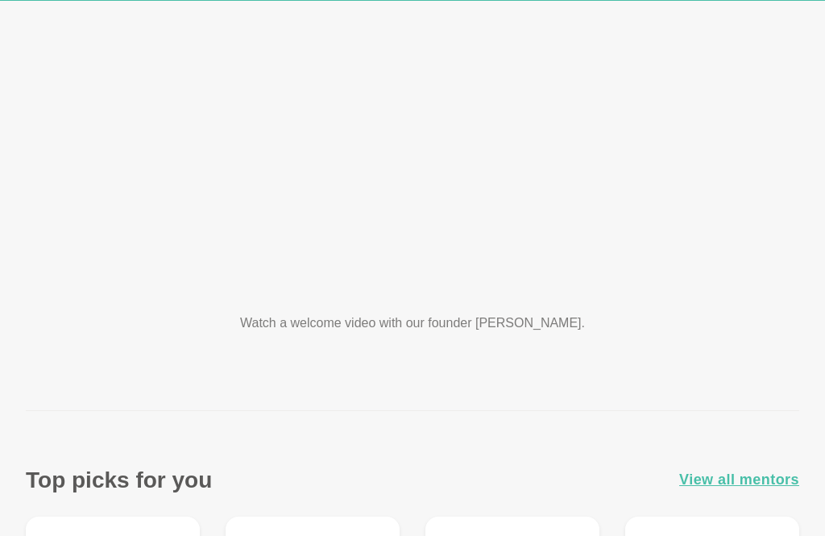
click at [414, 229] on div at bounding box center [412, 163] width 464 height 261
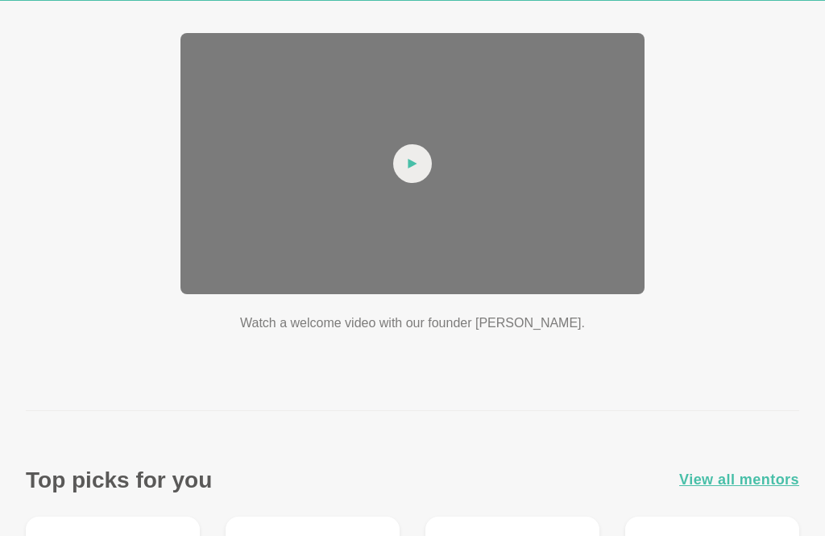
click at [409, 164] on icon at bounding box center [412, 164] width 9 height 10
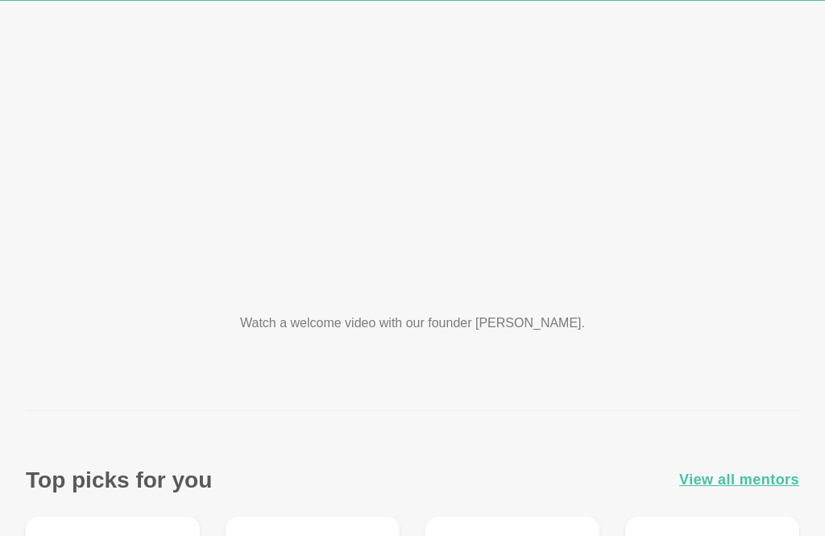
click at [321, 260] on div at bounding box center [412, 163] width 464 height 261
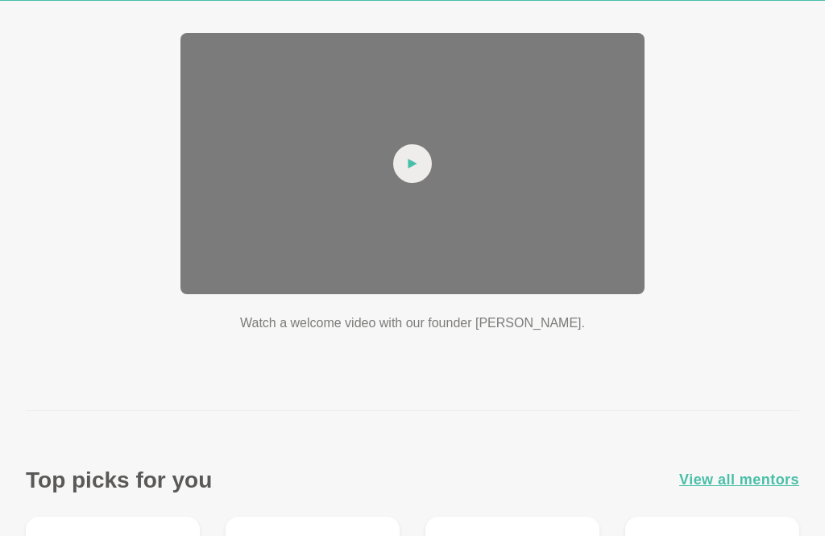
click at [422, 168] on span at bounding box center [412, 163] width 39 height 39
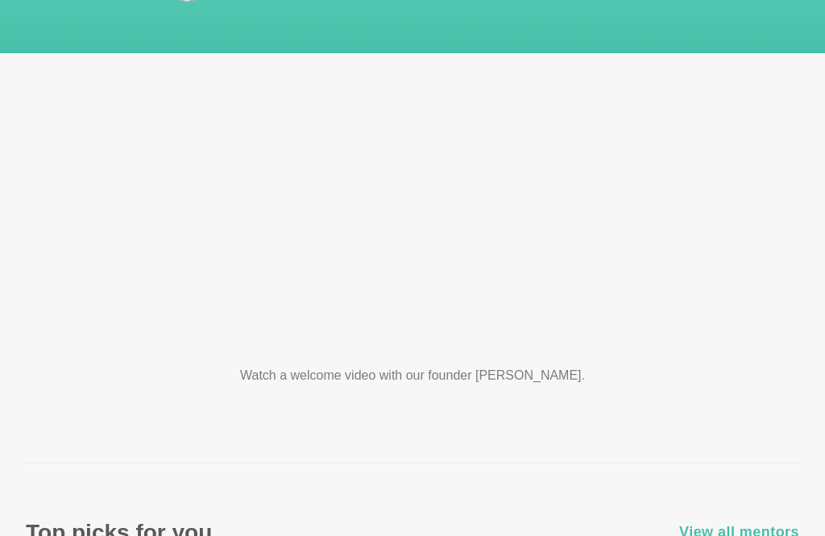
scroll to position [172, 0]
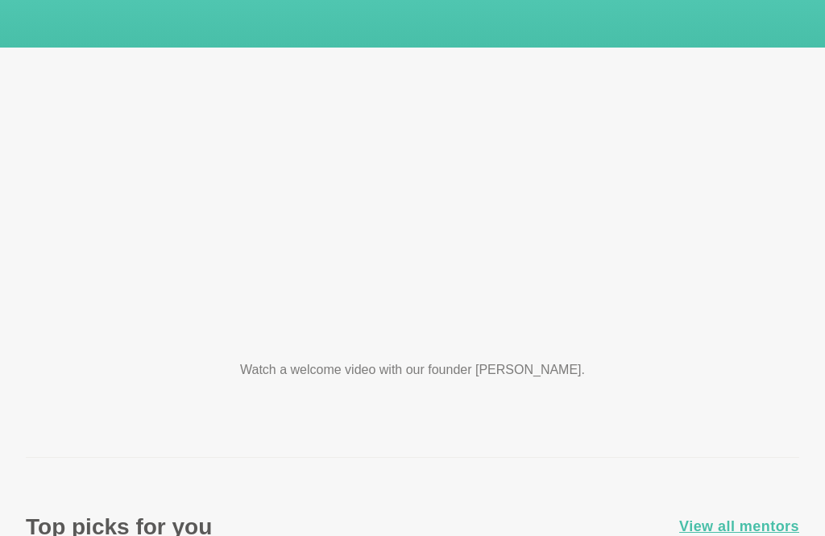
click at [537, 213] on div at bounding box center [412, 210] width 464 height 261
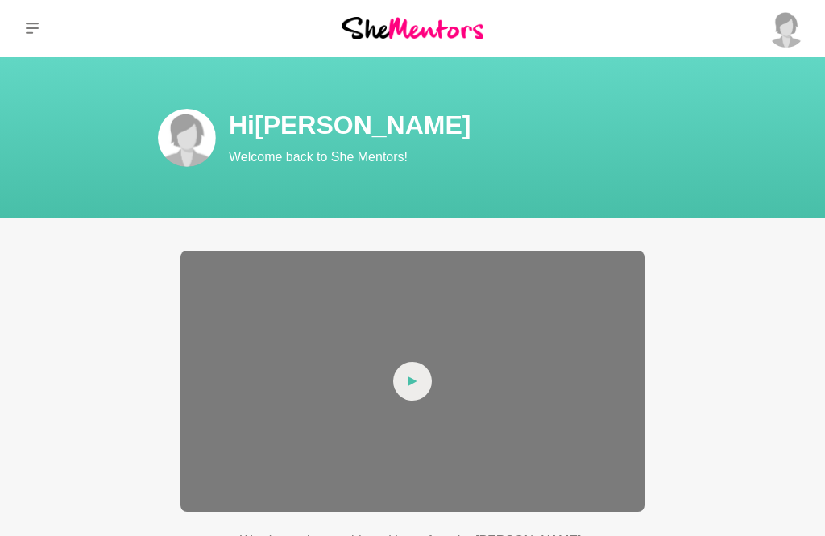
scroll to position [0, 0]
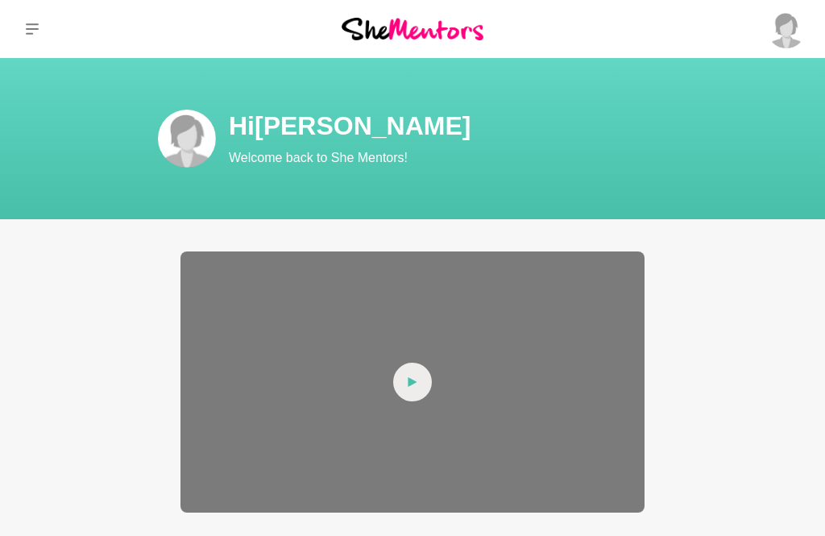
click at [31, 32] on icon at bounding box center [32, 29] width 13 height 13
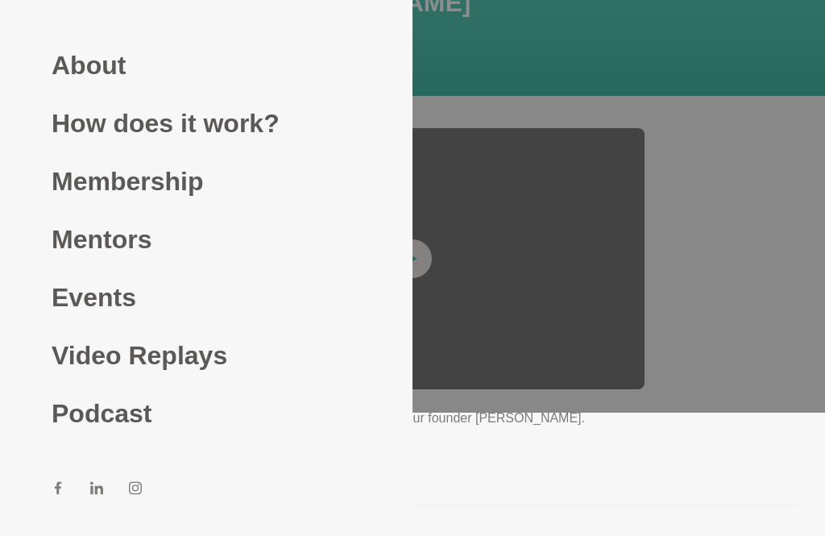
scroll to position [103, 0]
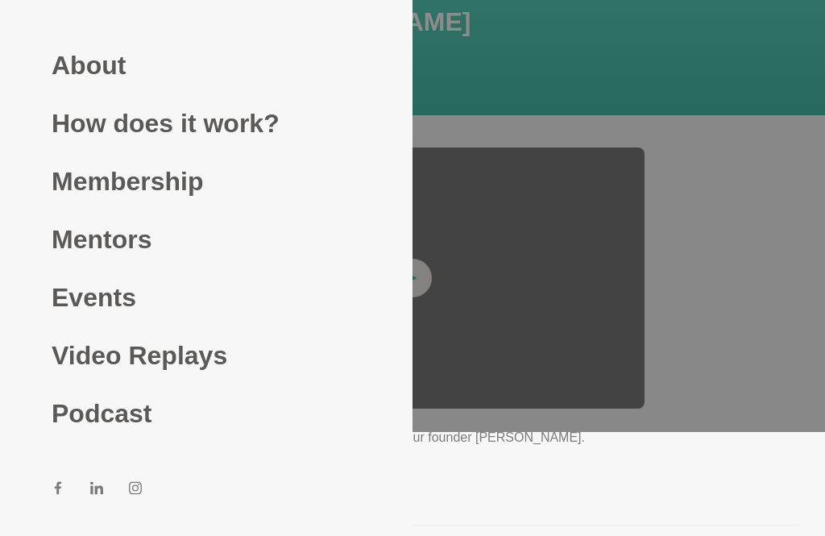
click at [182, 378] on link "Video Replays" at bounding box center [206, 355] width 309 height 58
